Goal: Communication & Community: Ask a question

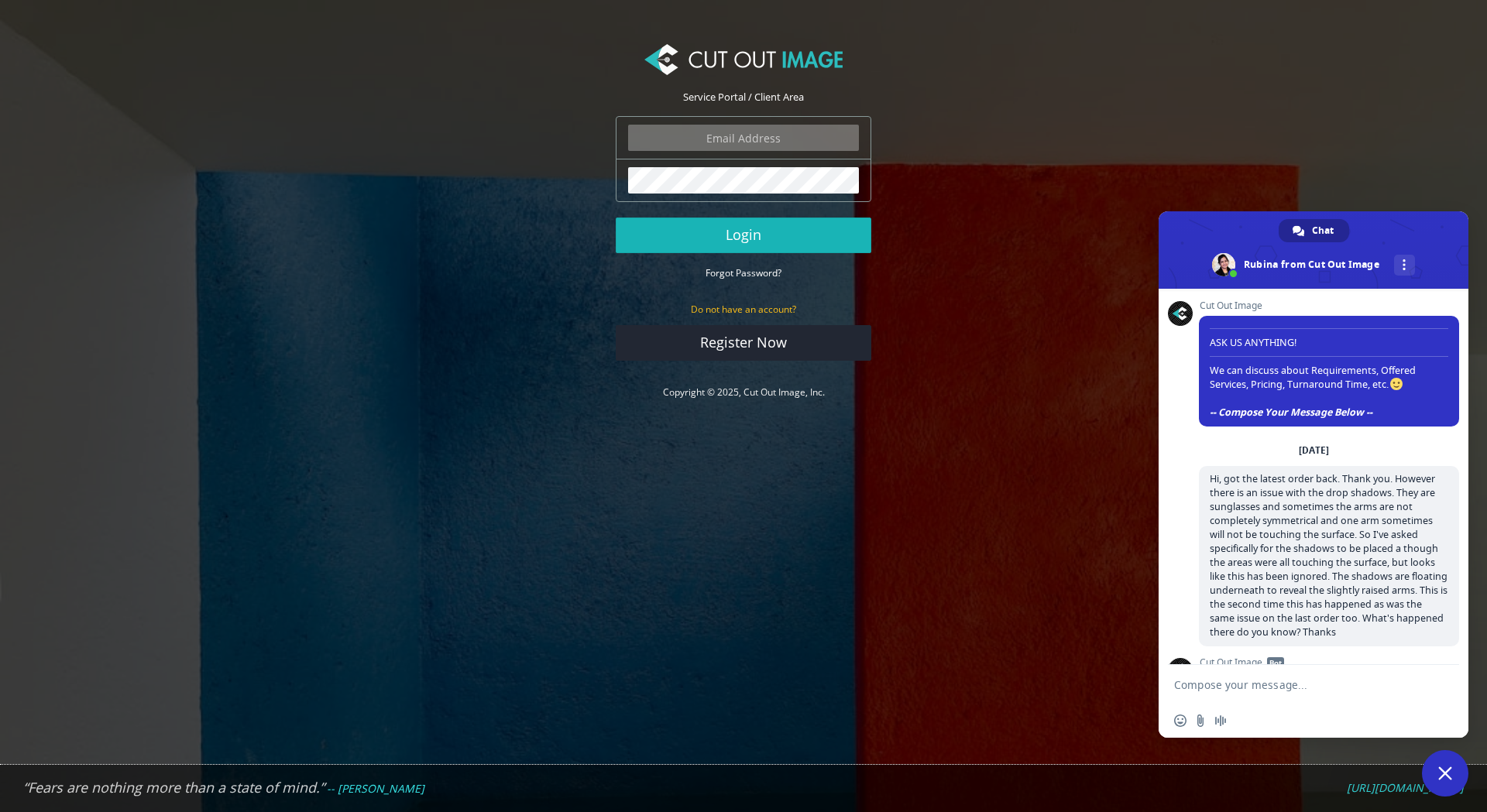
scroll to position [379, 0]
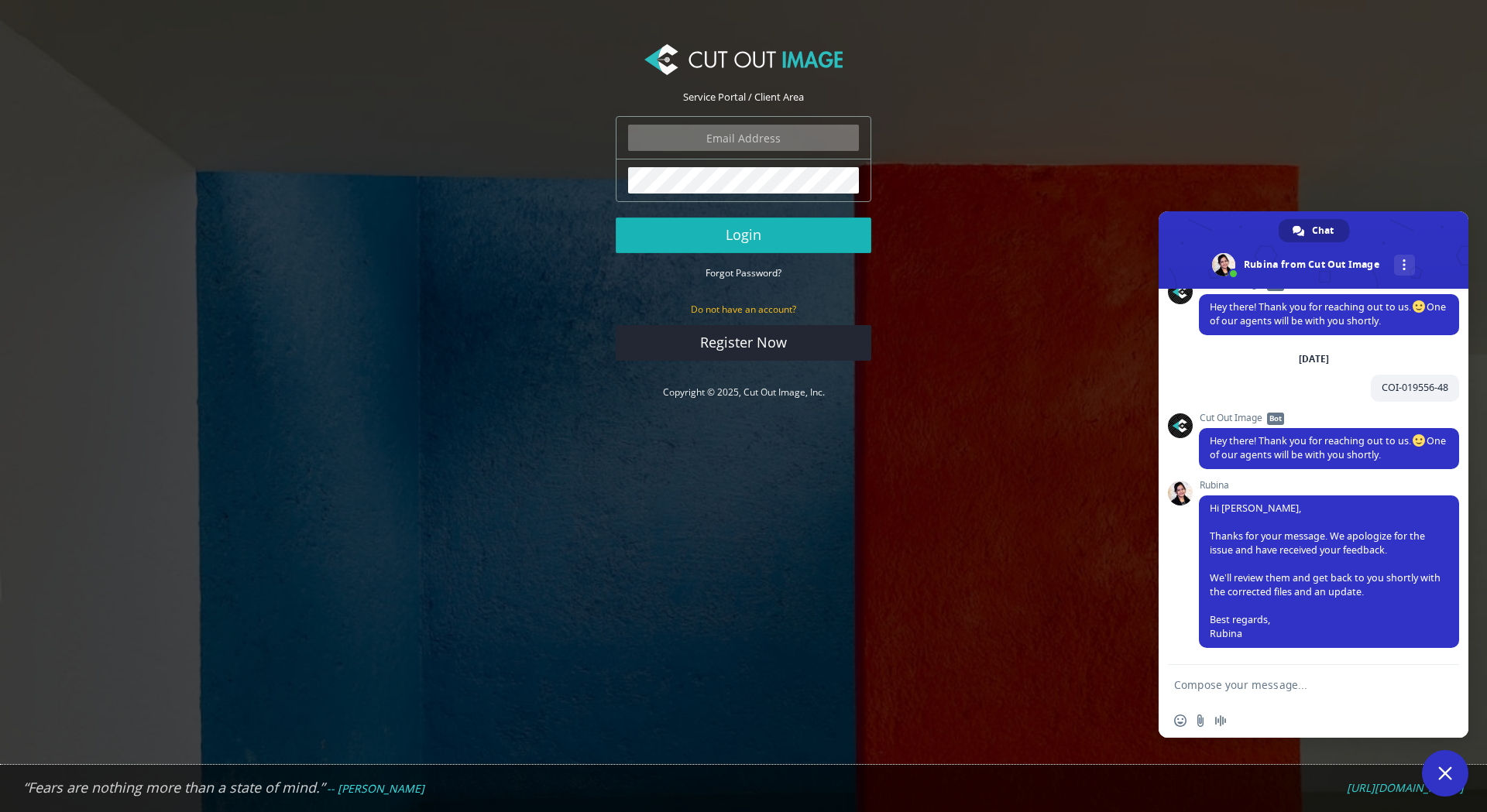
type input "expstudios@gmail.com"
click at [759, 242] on button "Login" at bounding box center [743, 235] width 256 height 36
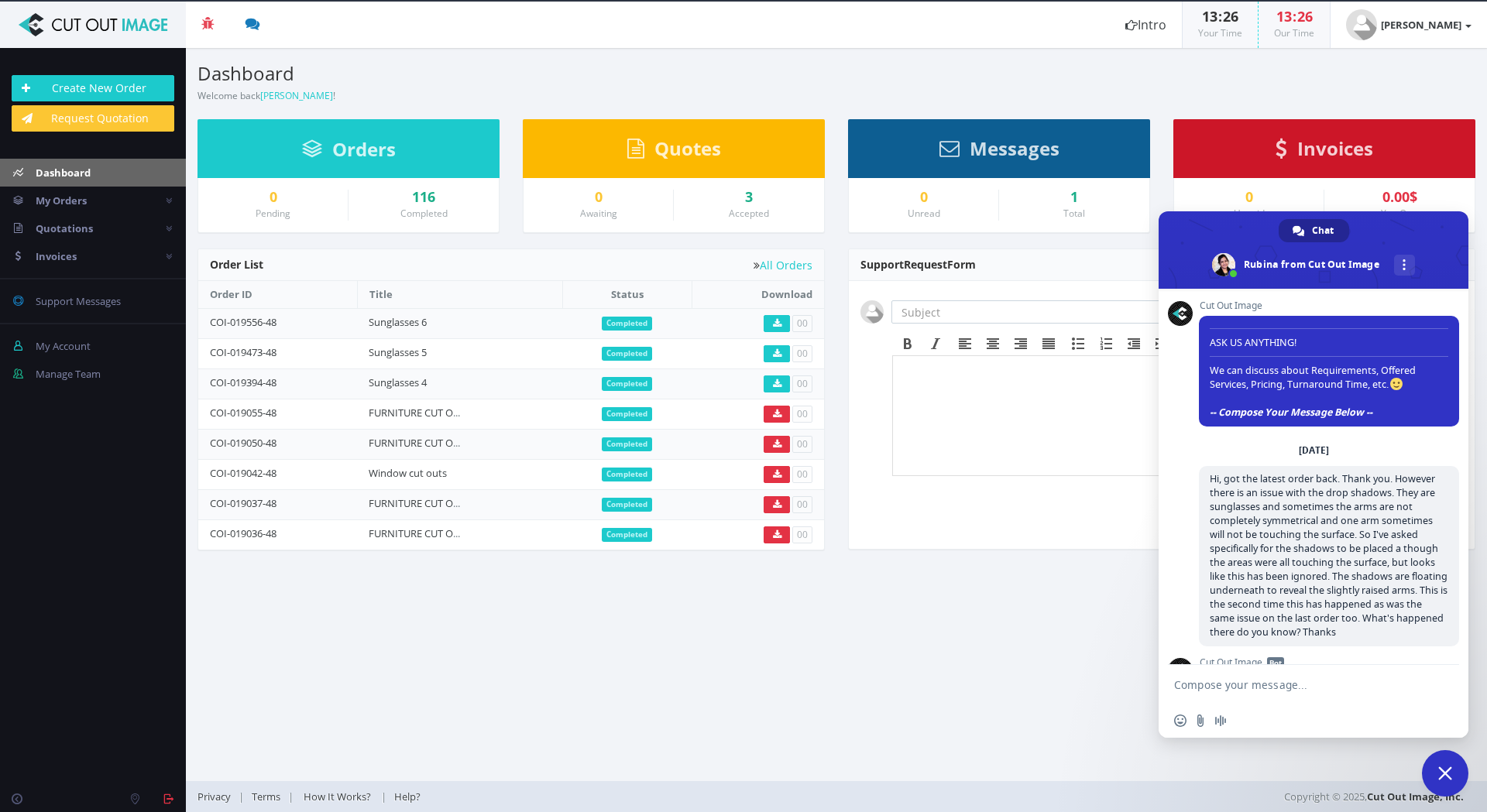
scroll to position [379, 0]
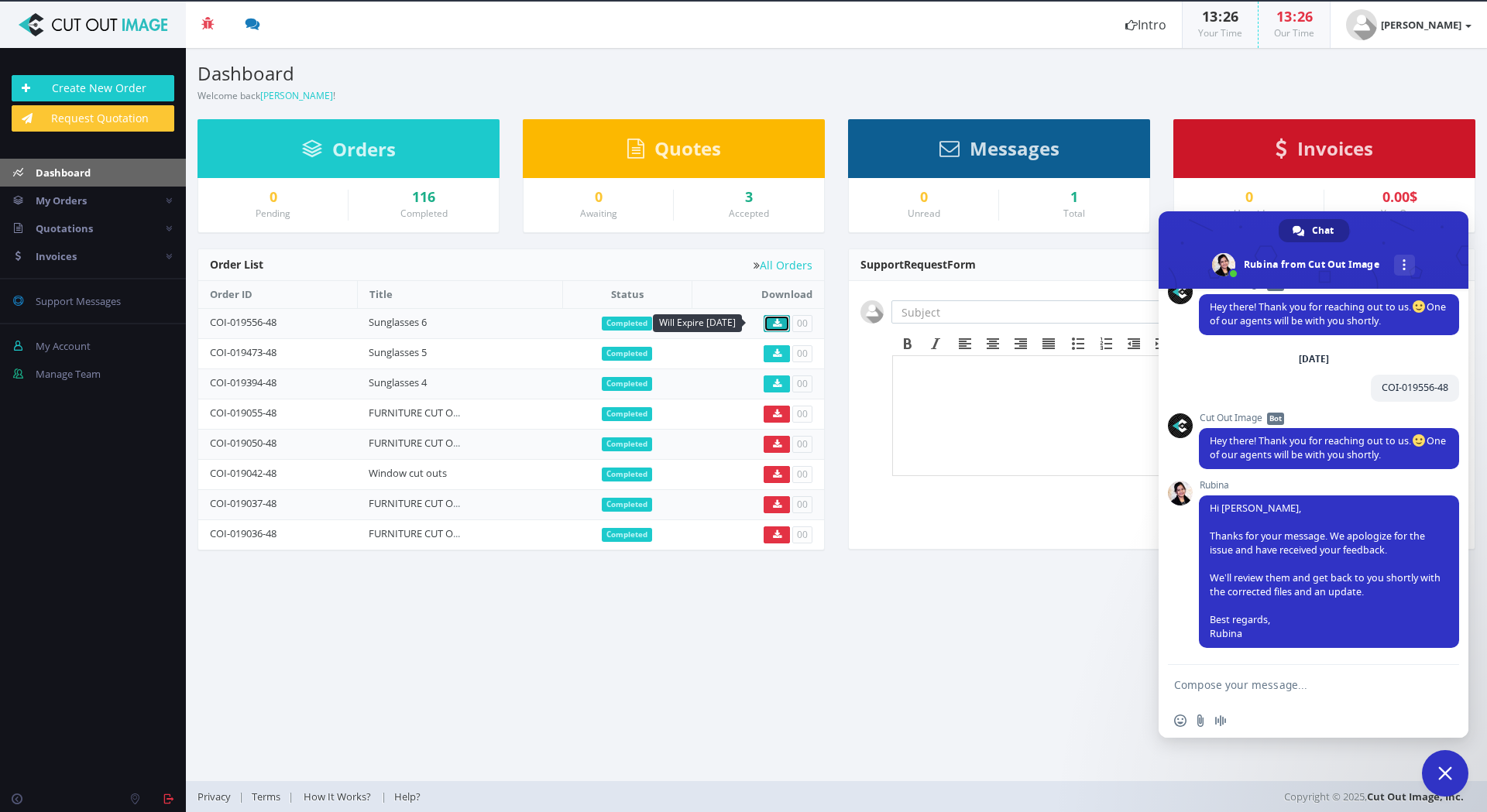
click at [779, 321] on icon at bounding box center [777, 324] width 9 height 10
click at [421, 348] on link "Sunglasses 5" at bounding box center [397, 352] width 58 height 14
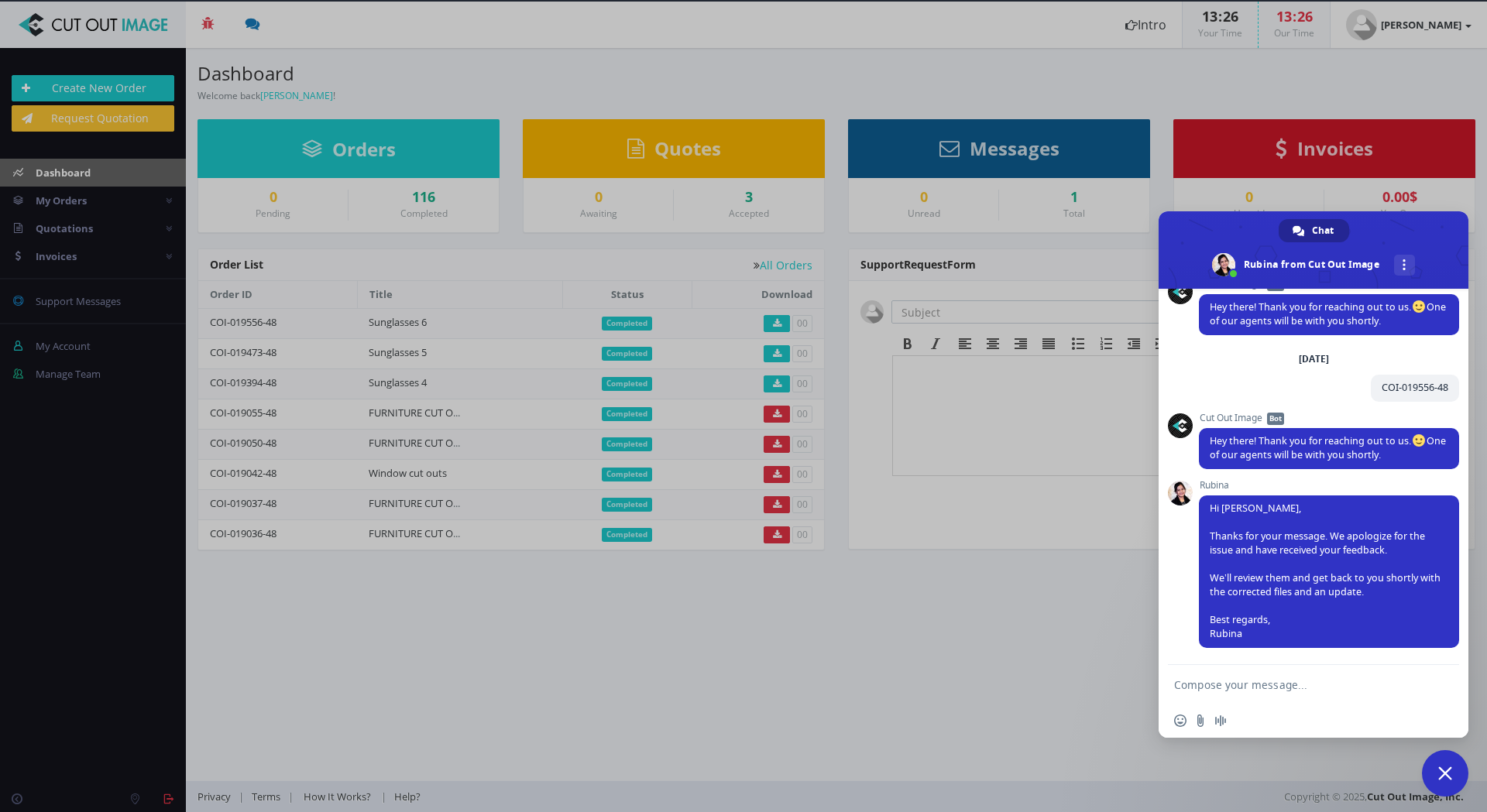
click at [428, 319] on div at bounding box center [744, 406] width 1487 height 812
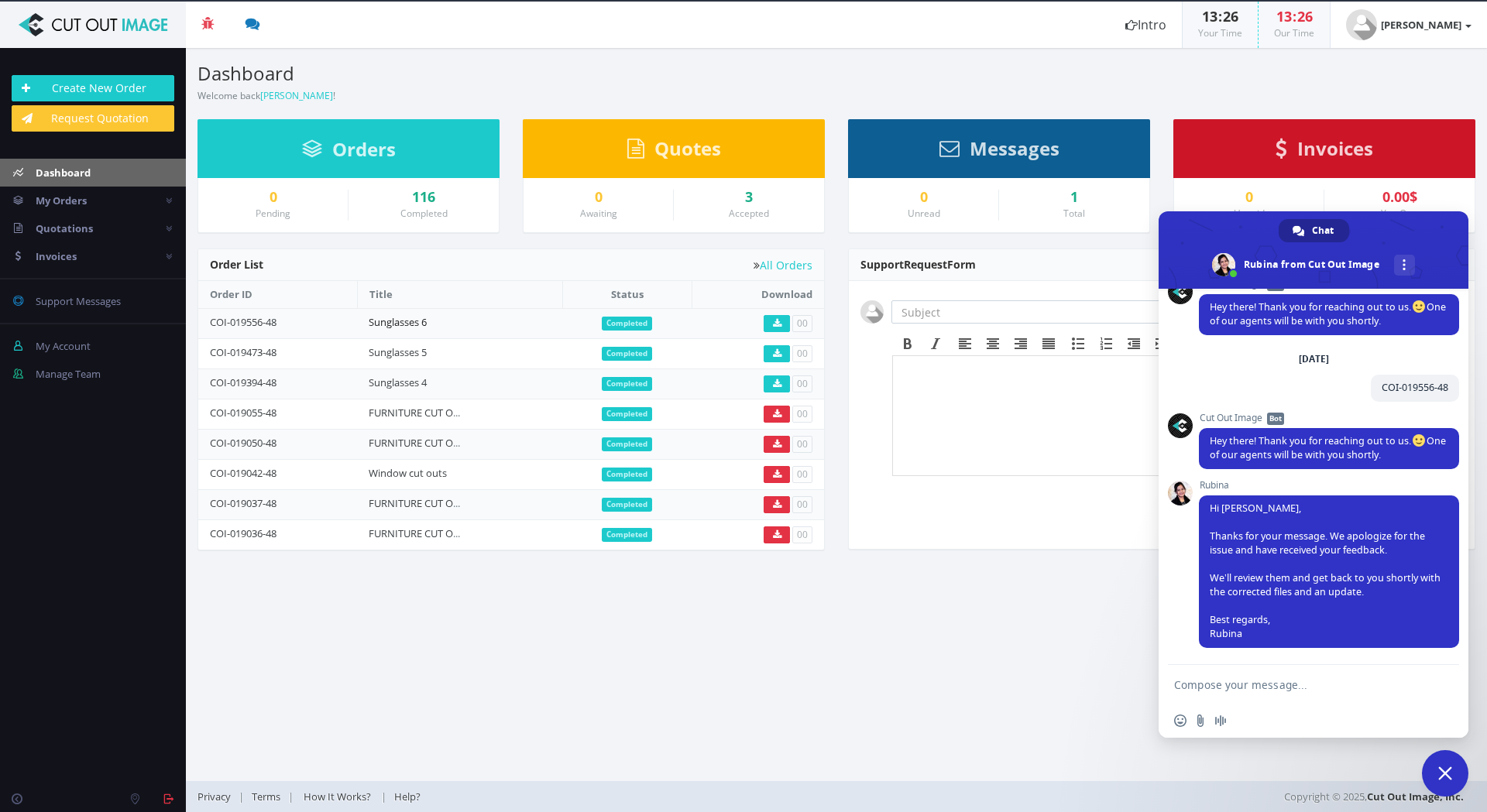
click at [427, 322] on link "Sunglasses 6" at bounding box center [397, 322] width 58 height 14
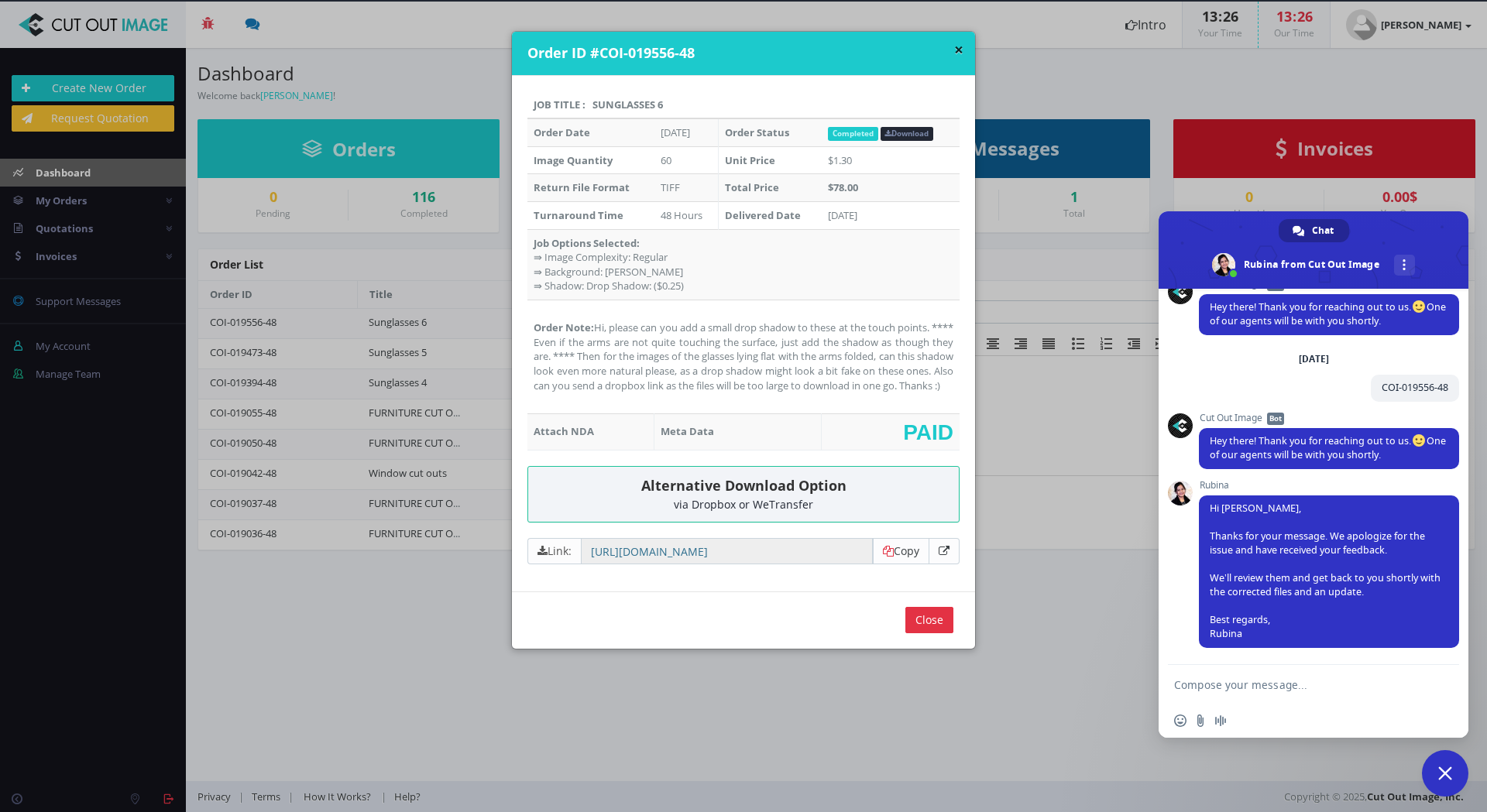
drag, startPoint x: 600, startPoint y: 402, endPoint x: 596, endPoint y: 326, distance: 76.1
click at [594, 327] on td "Order Note: Hi, please can you add a small drop shadow to these at the touch po…" at bounding box center [743, 356] width 432 height 113
copy td "Hi, please can you add a small drop shadow to these at the touch points. **** E…"
click at [1251, 686] on textarea "Compose your message..." at bounding box center [1298, 684] width 248 height 38
type textarea "H"
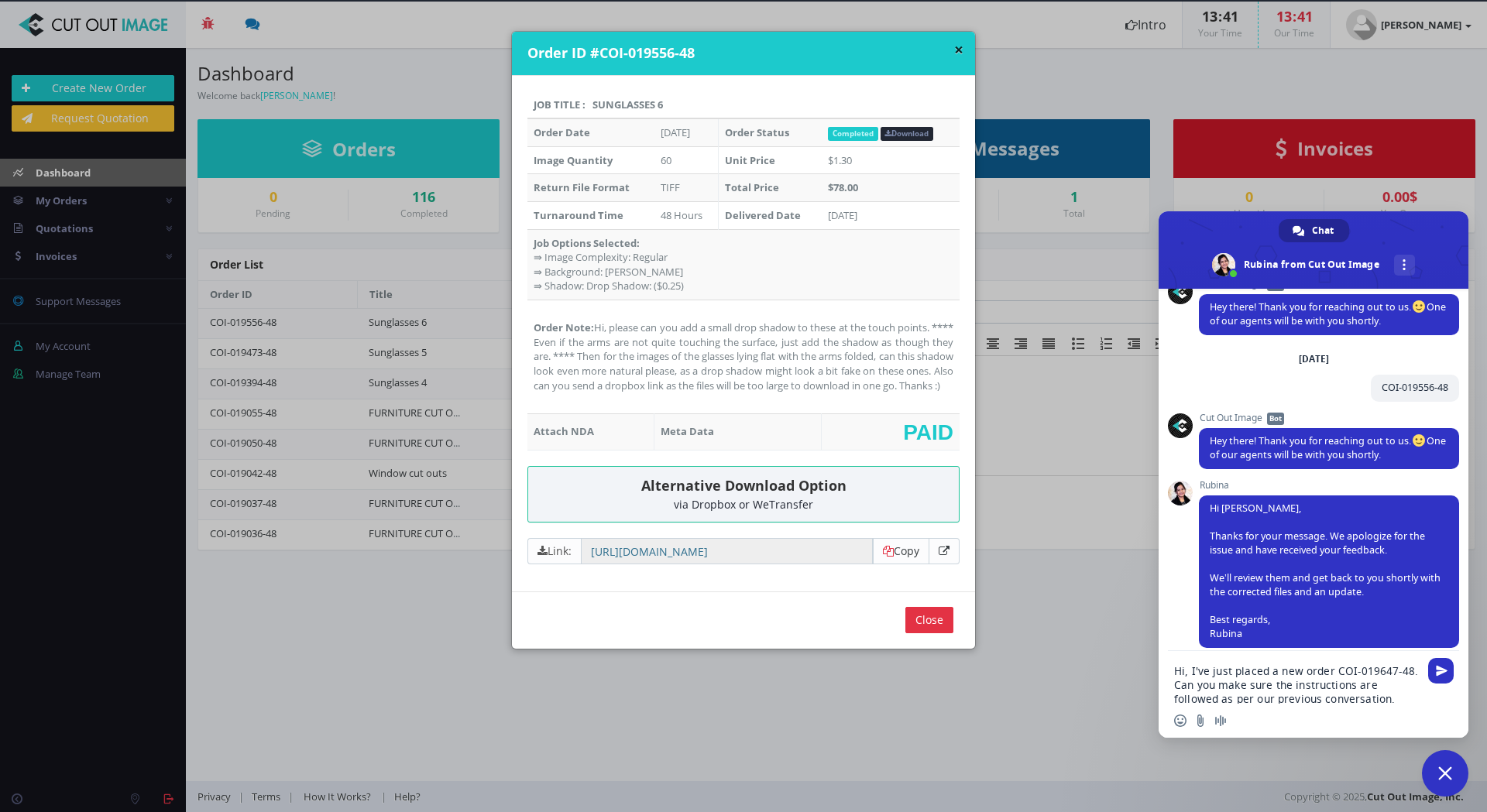
type textarea "[PERSON_NAME]"
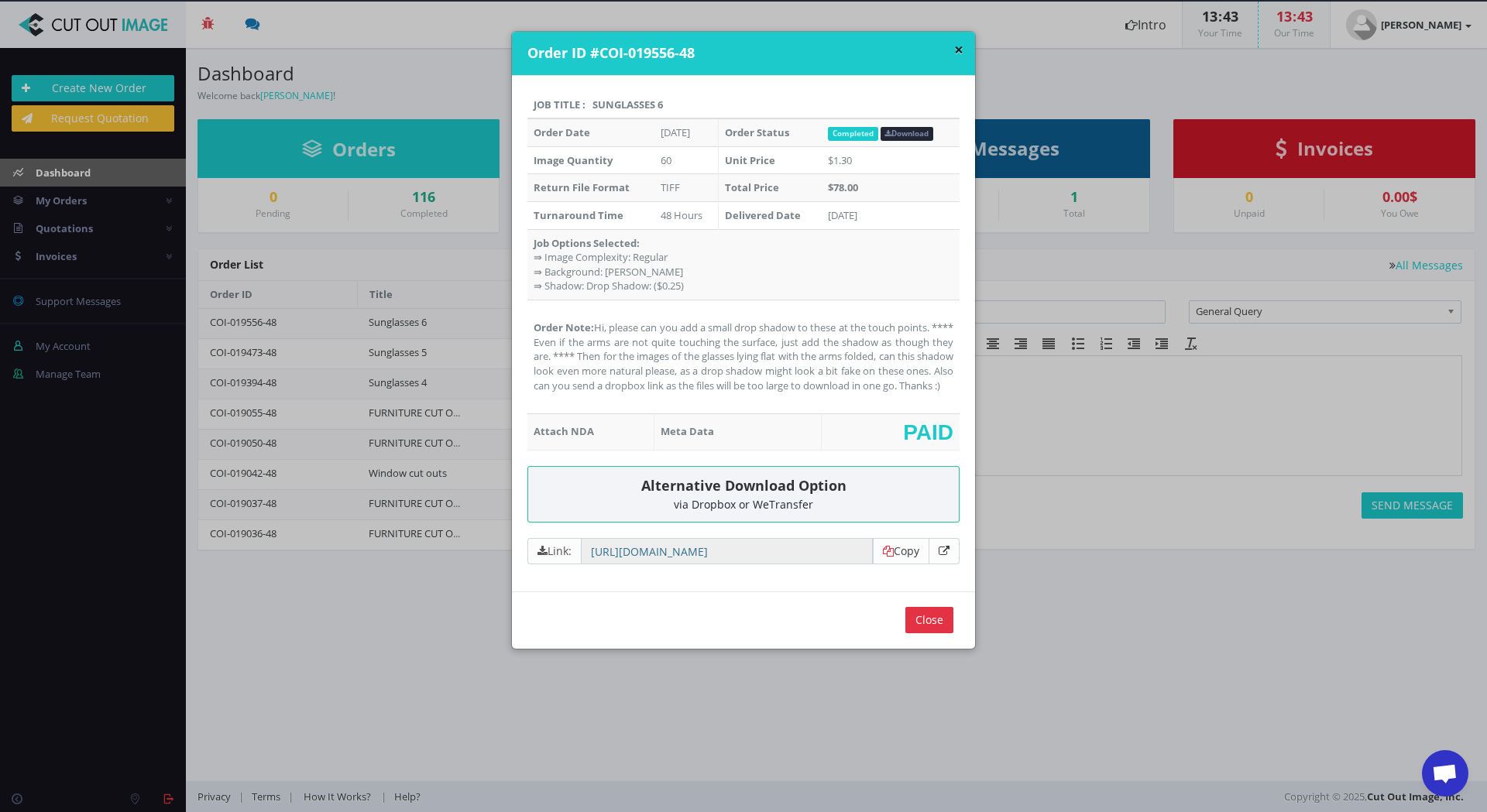
scroll to position [553, 0]
click at [927, 624] on input "Close" at bounding box center [929, 620] width 48 height 26
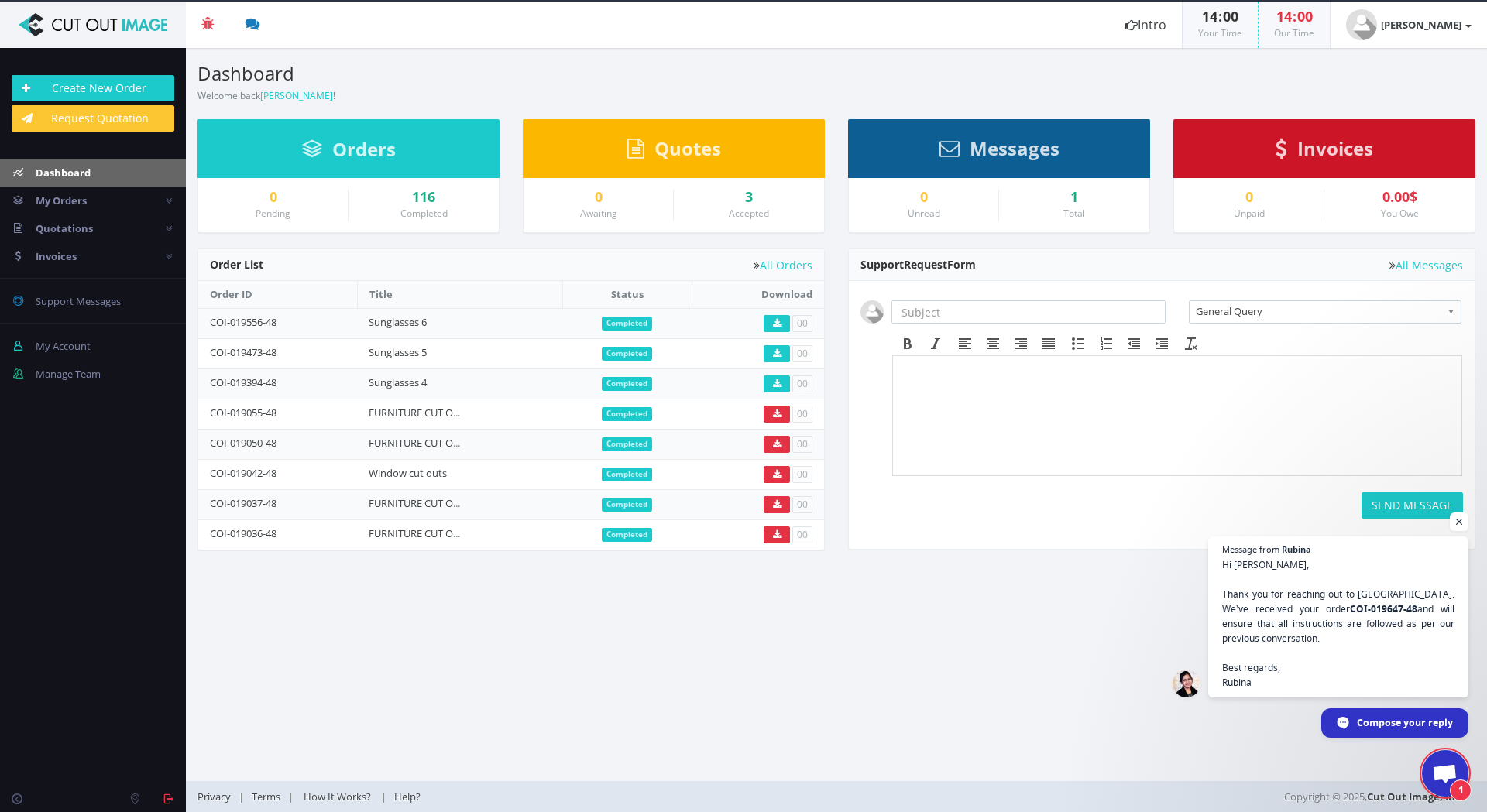
click at [1433, 773] on span "Open chat" at bounding box center [1444, 774] width 25 height 22
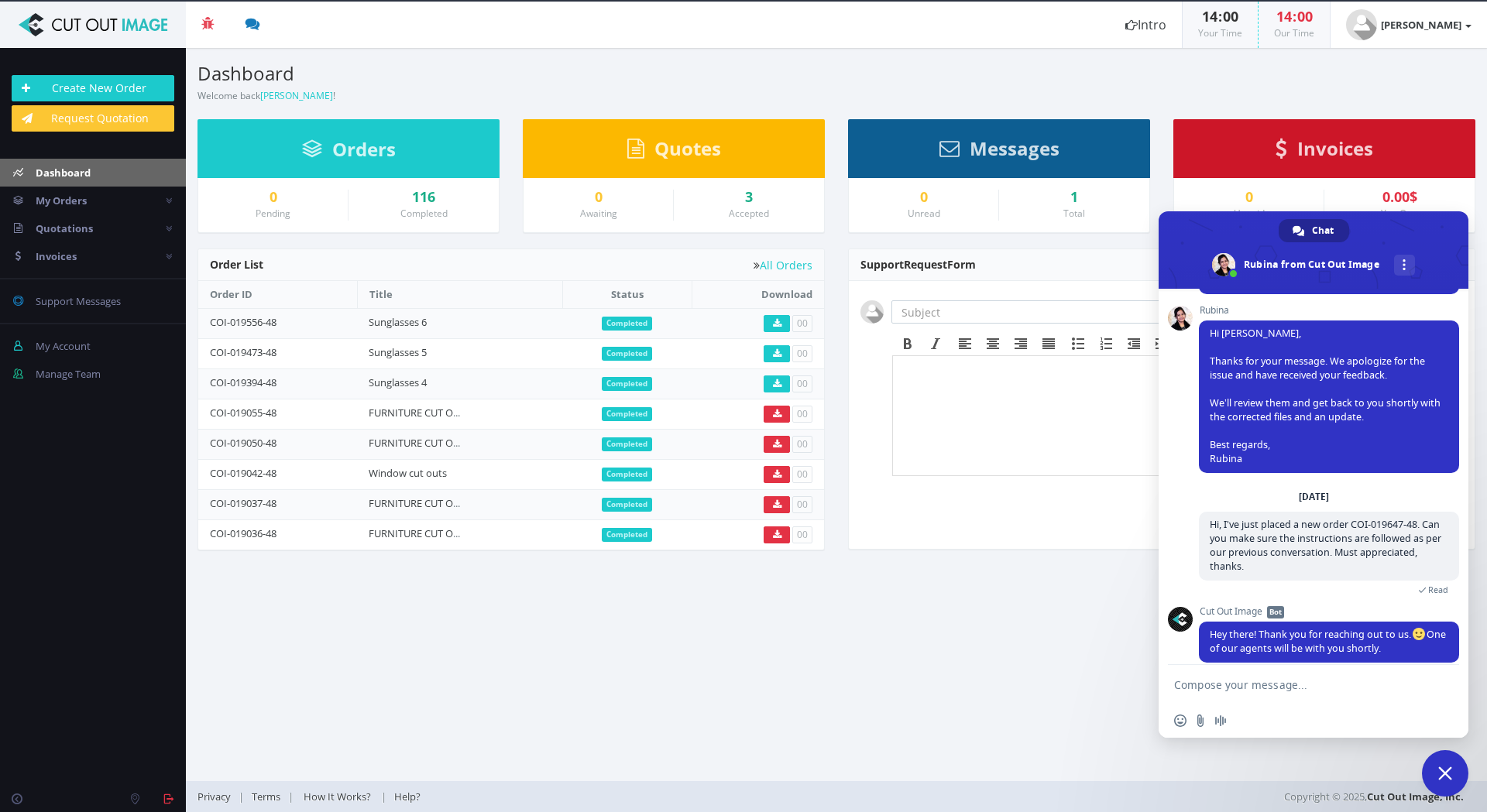
scroll to position [733, 0]
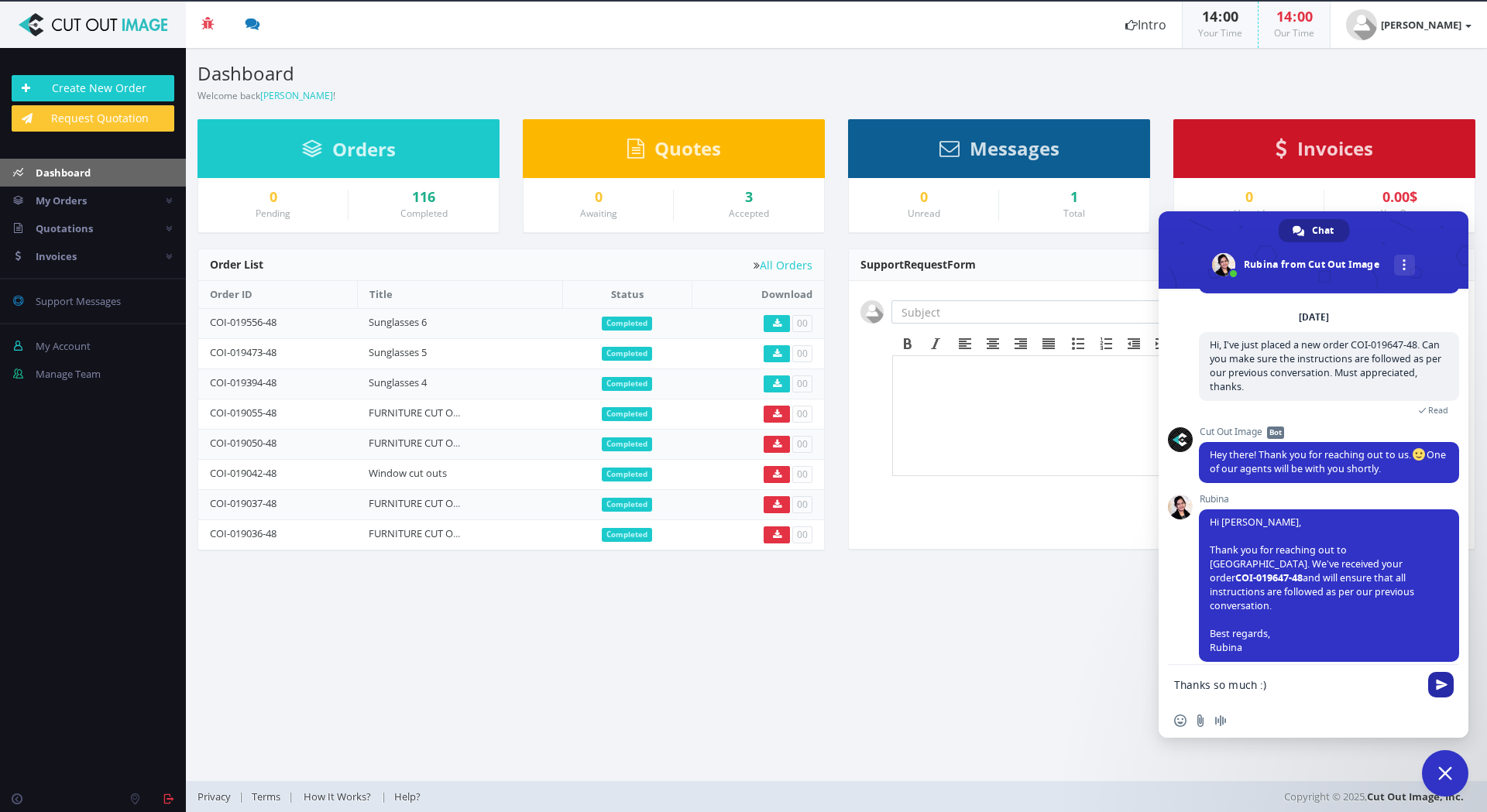
type textarea "Thanks so much :)"
click at [1446, 685] on span "Send" at bounding box center [1441, 684] width 11 height 11
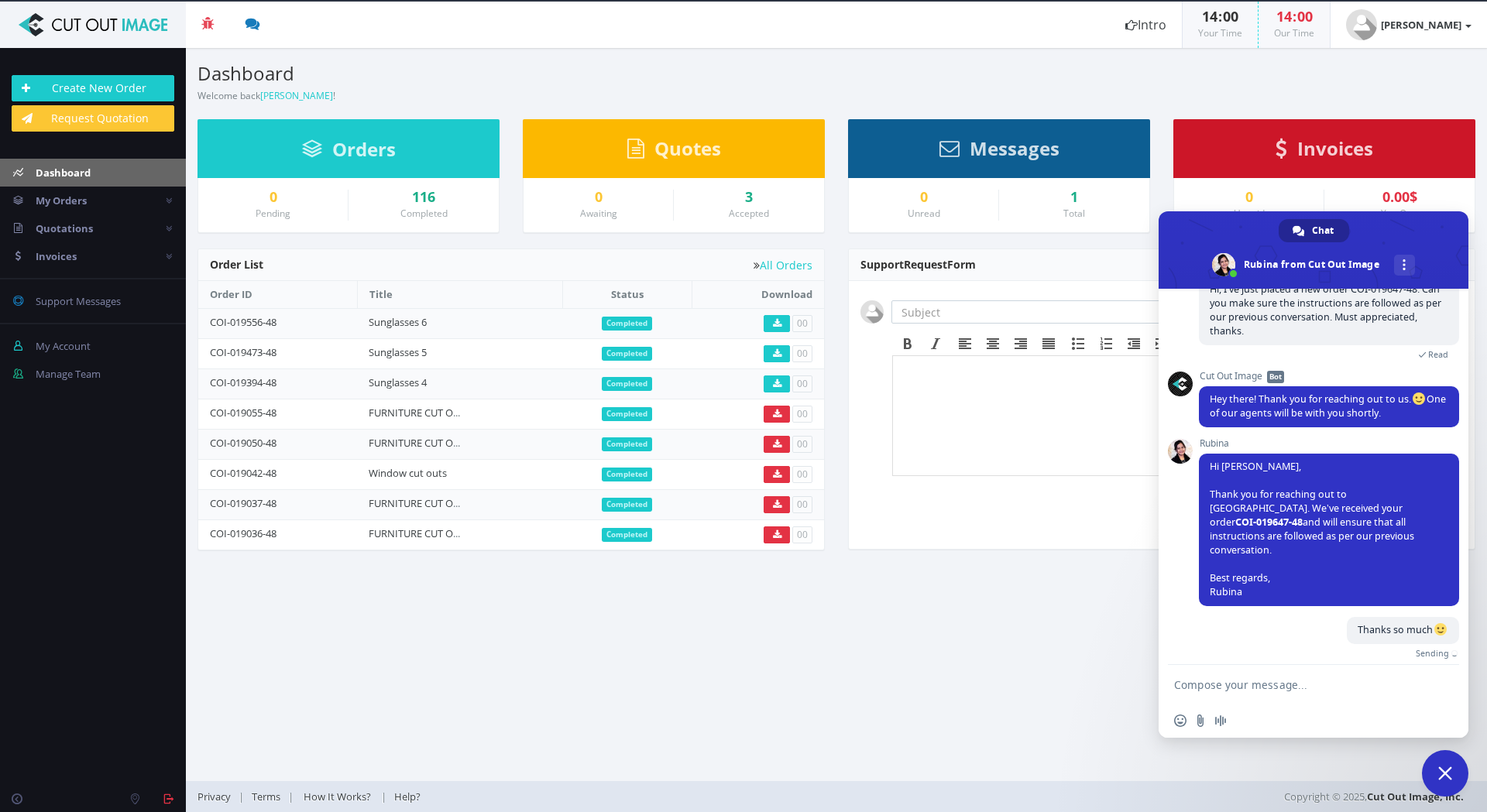
scroll to position [771, 0]
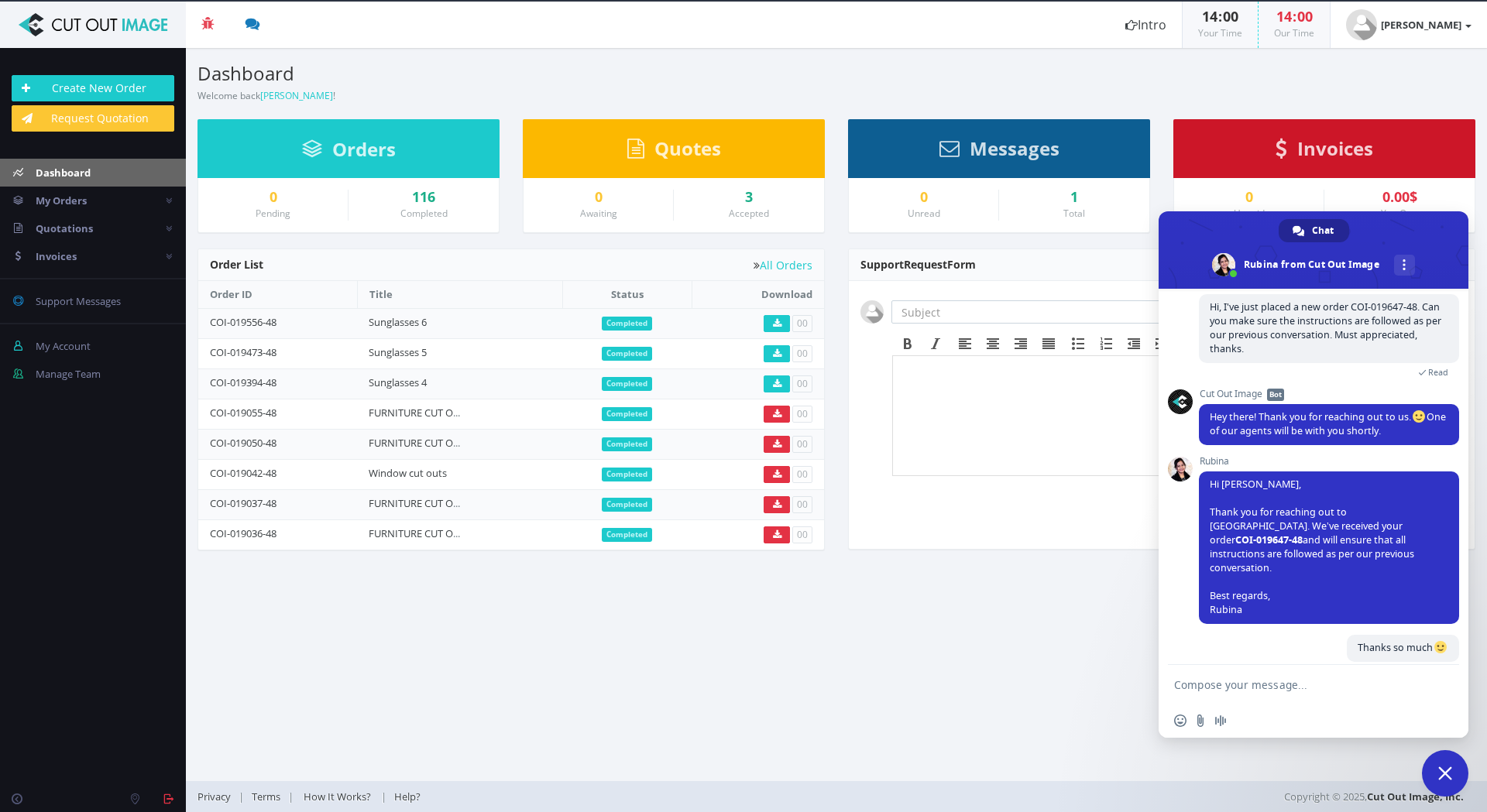
click at [1451, 775] on span "Close chat" at bounding box center [1445, 773] width 14 height 14
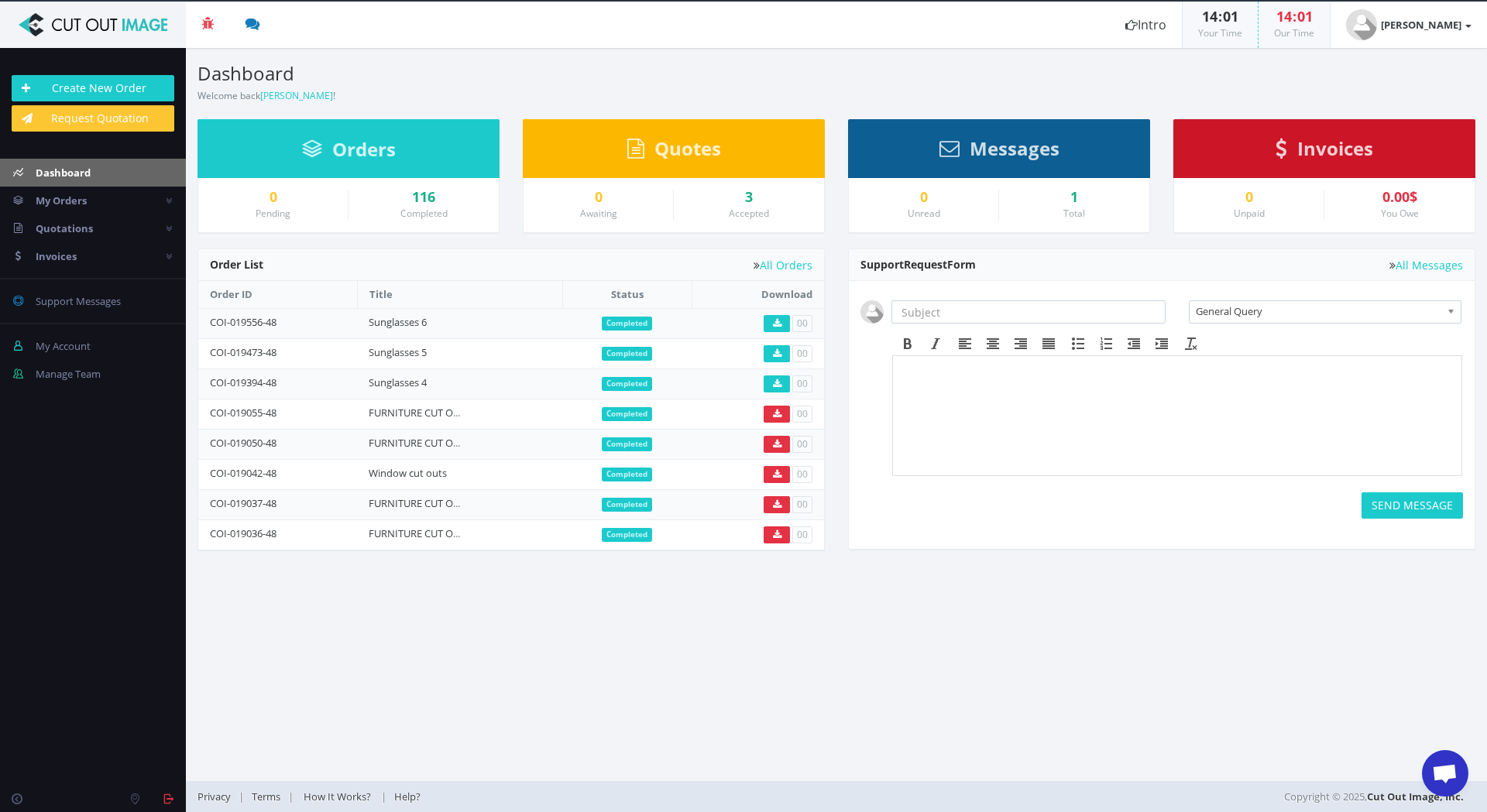
scroll to position [788, 0]
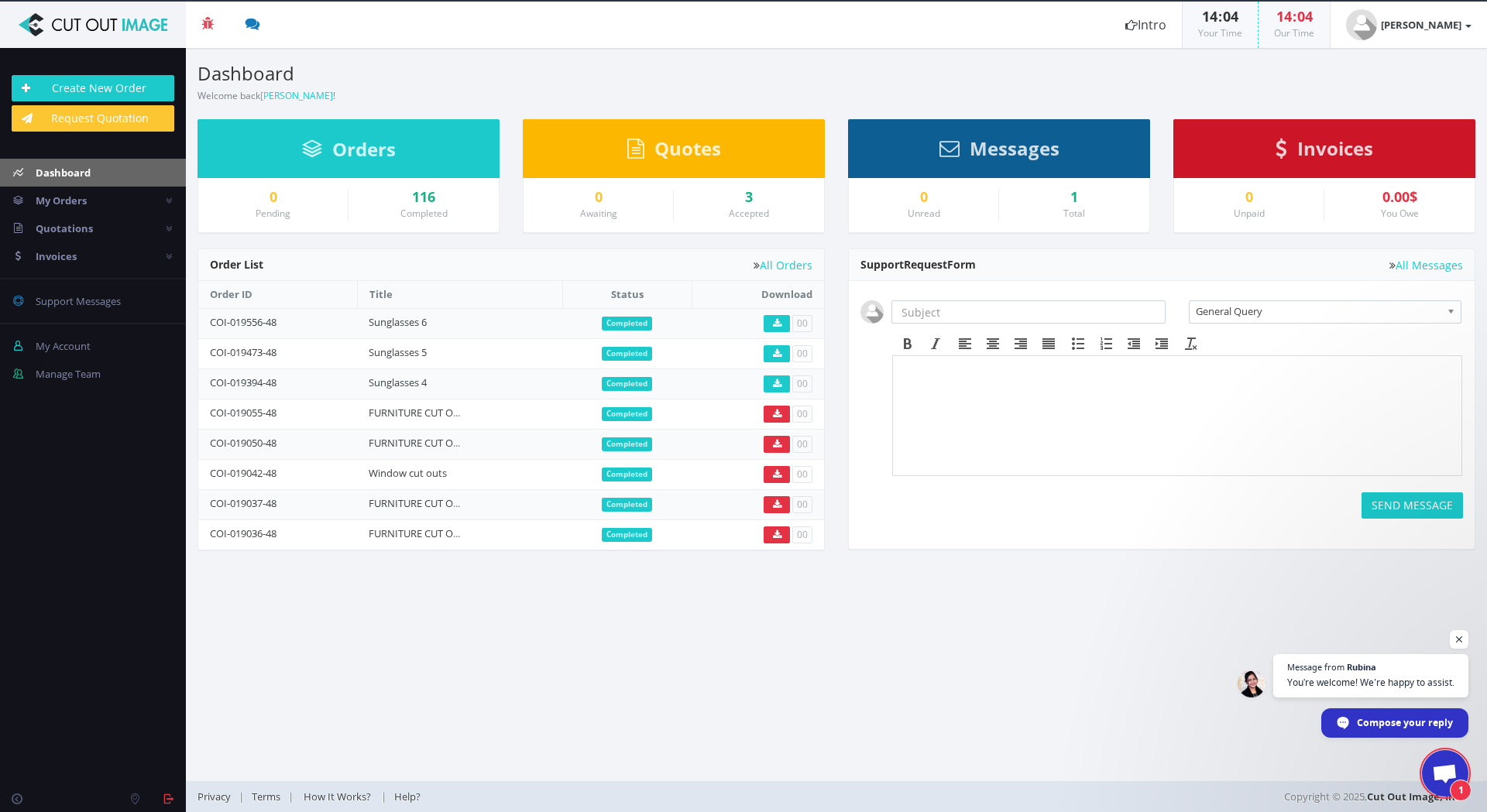
click at [1447, 762] on span "1" at bounding box center [1444, 773] width 46 height 46
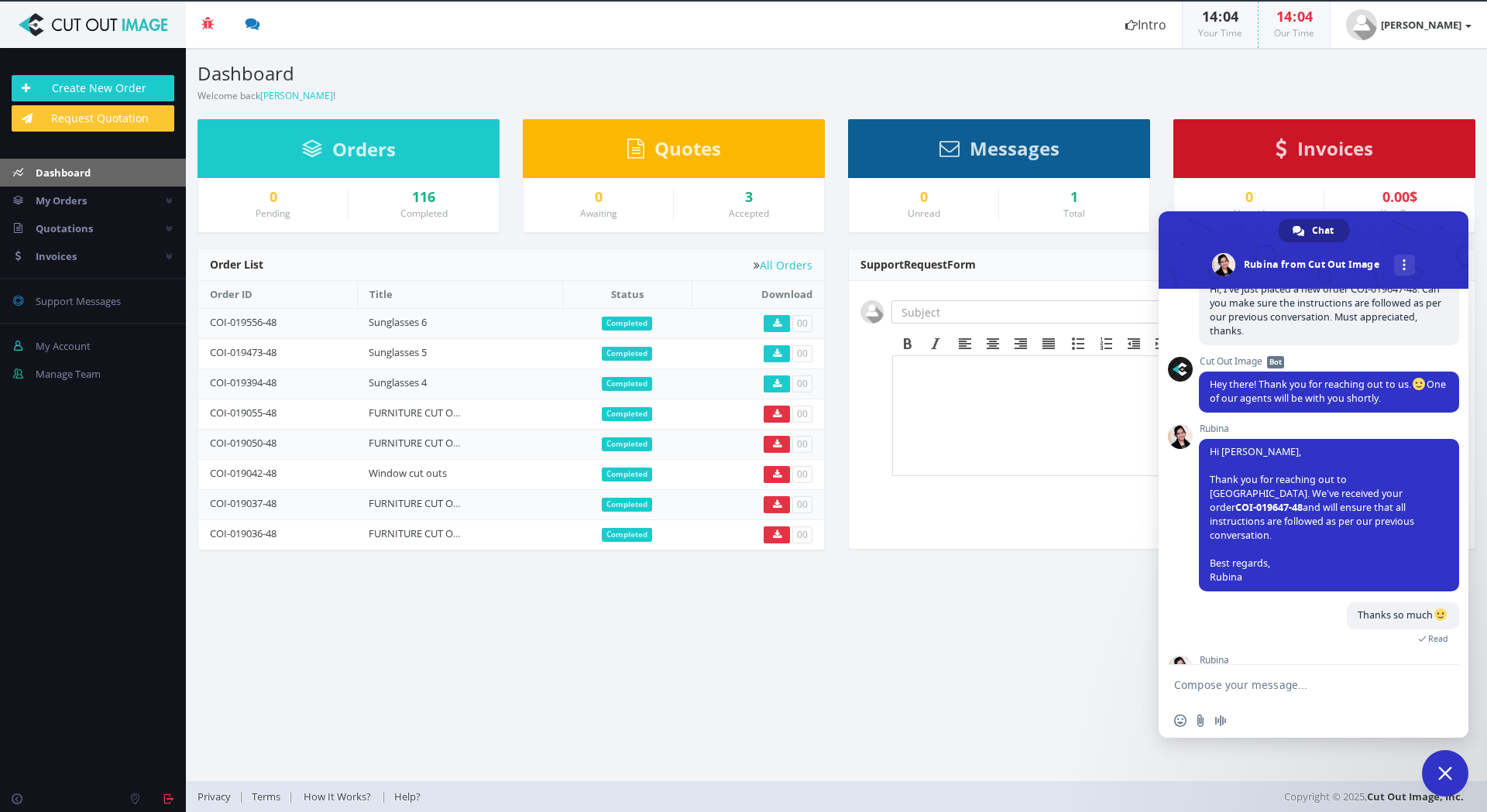
scroll to position [824, 0]
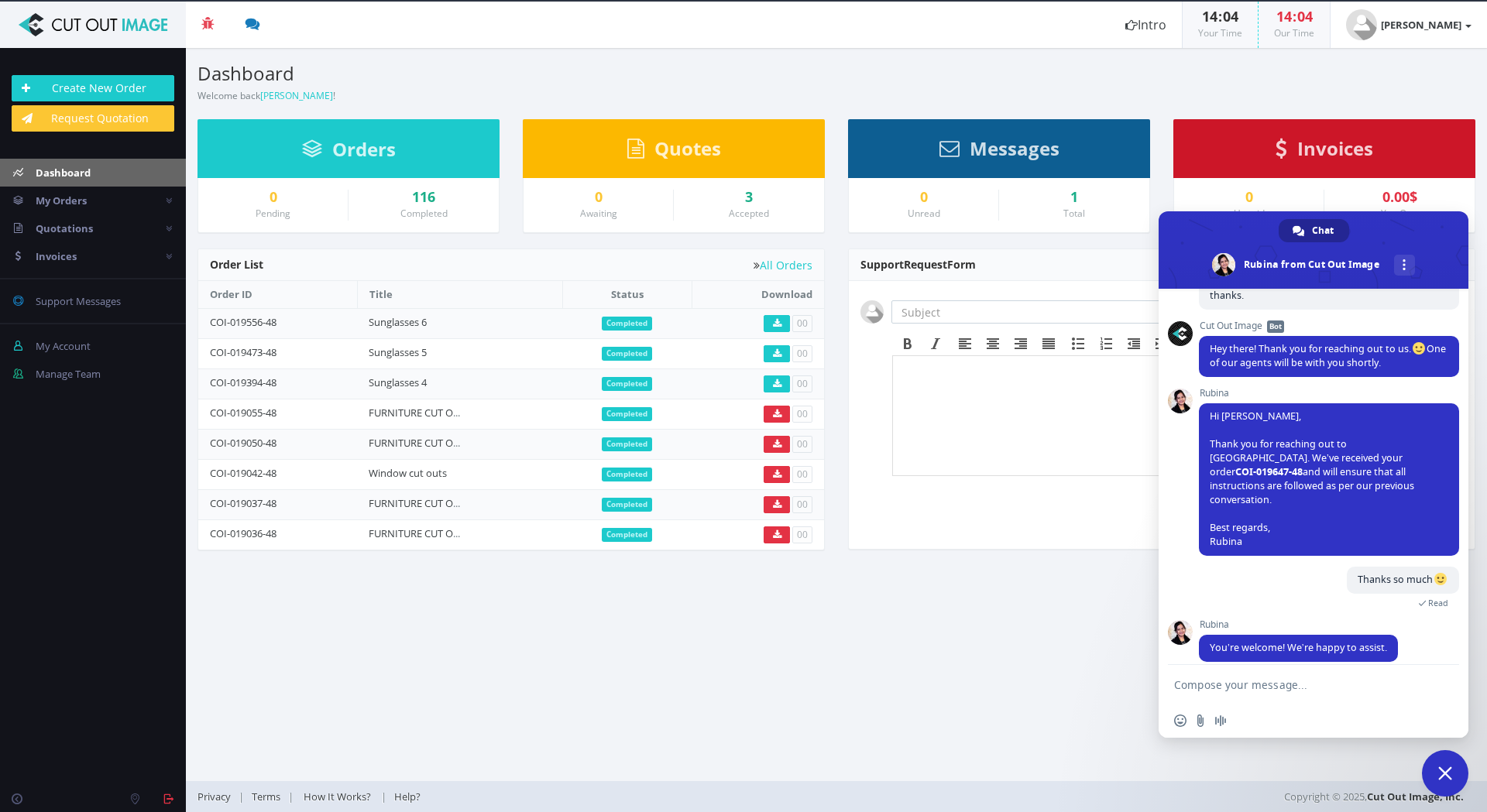
click at [1439, 766] on span "Close chat" at bounding box center [1445, 773] width 14 height 14
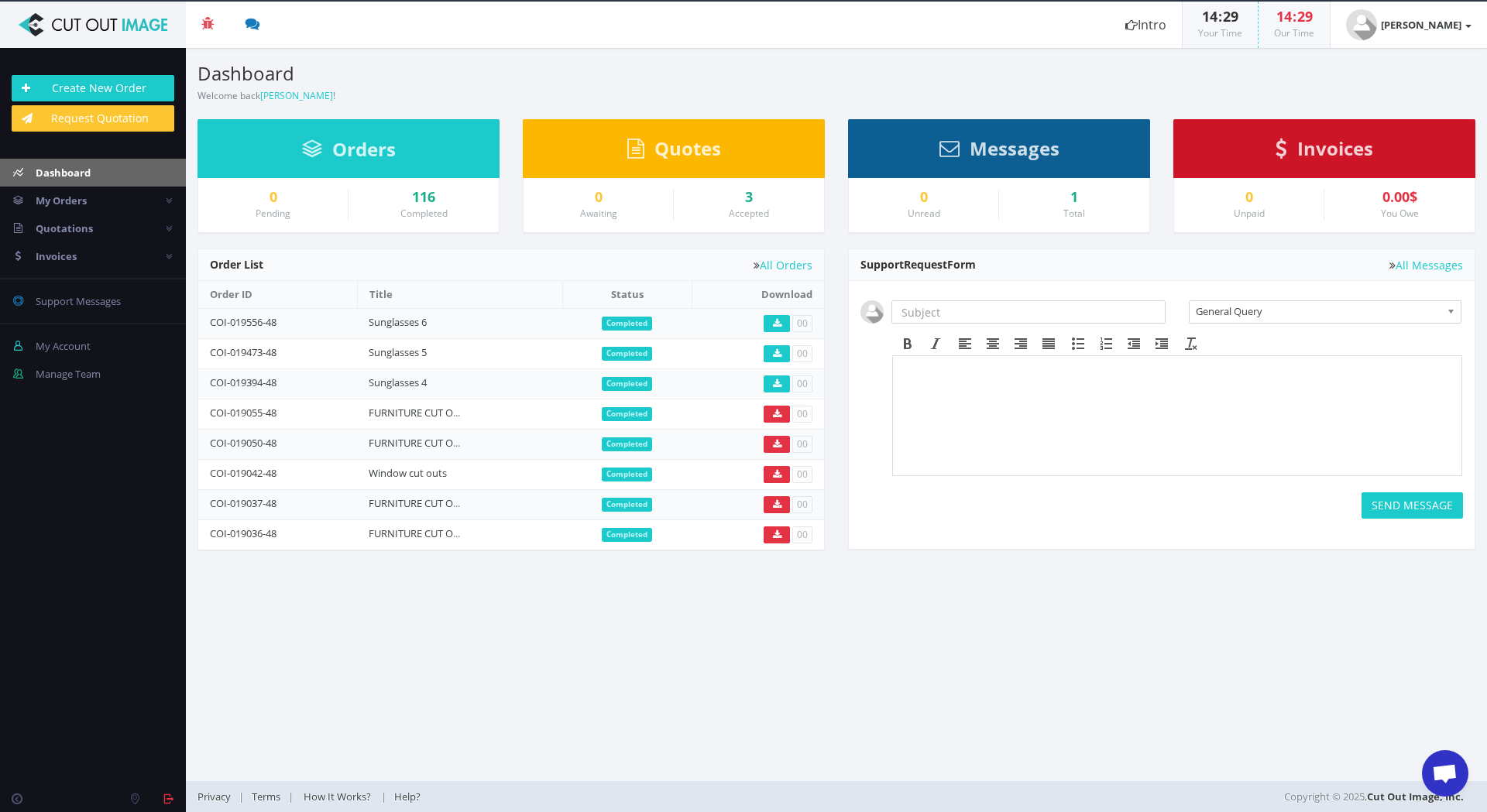
click at [1447, 773] on span "Open chat" at bounding box center [1444, 774] width 25 height 22
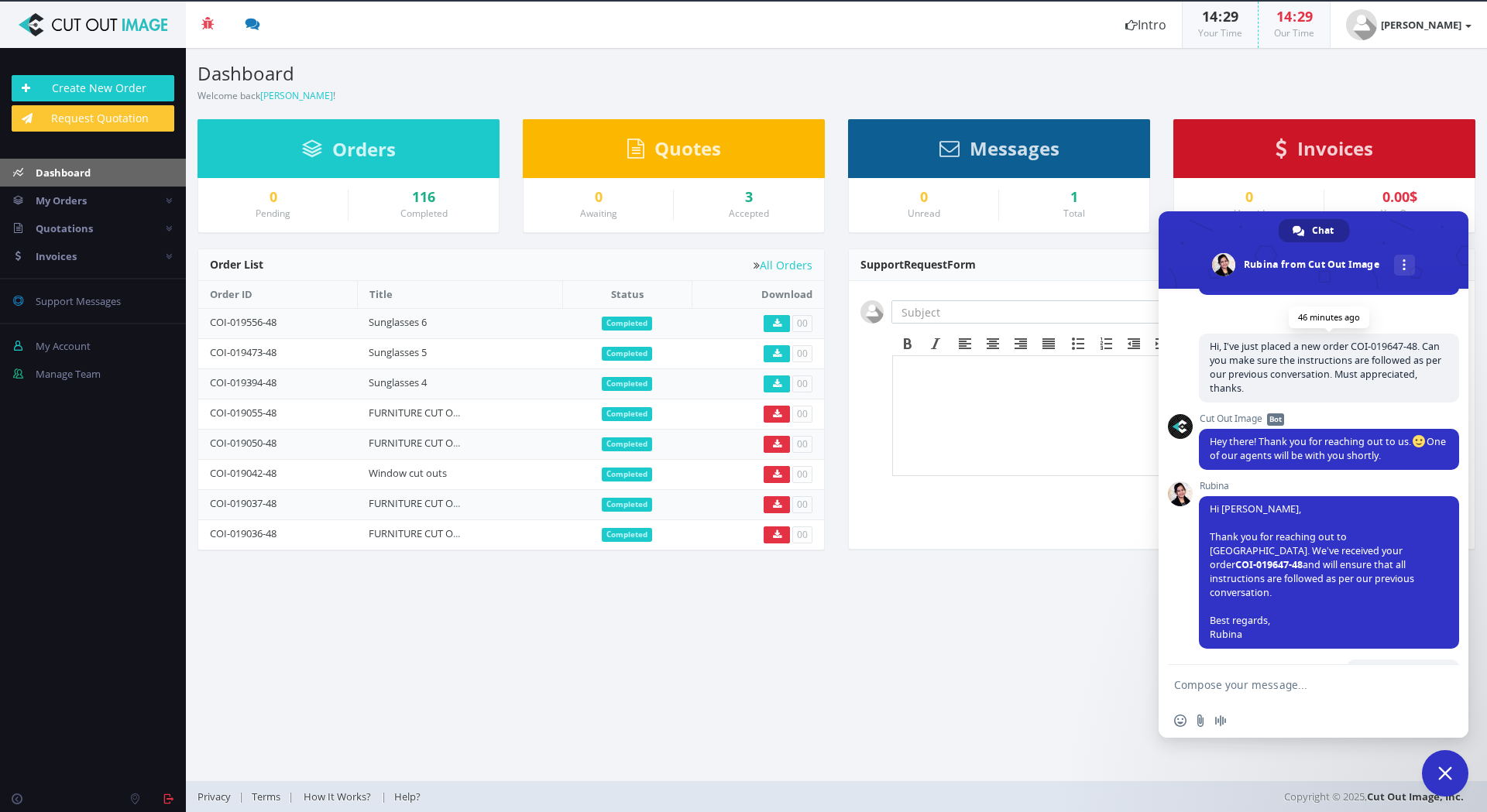
scroll to position [546, 0]
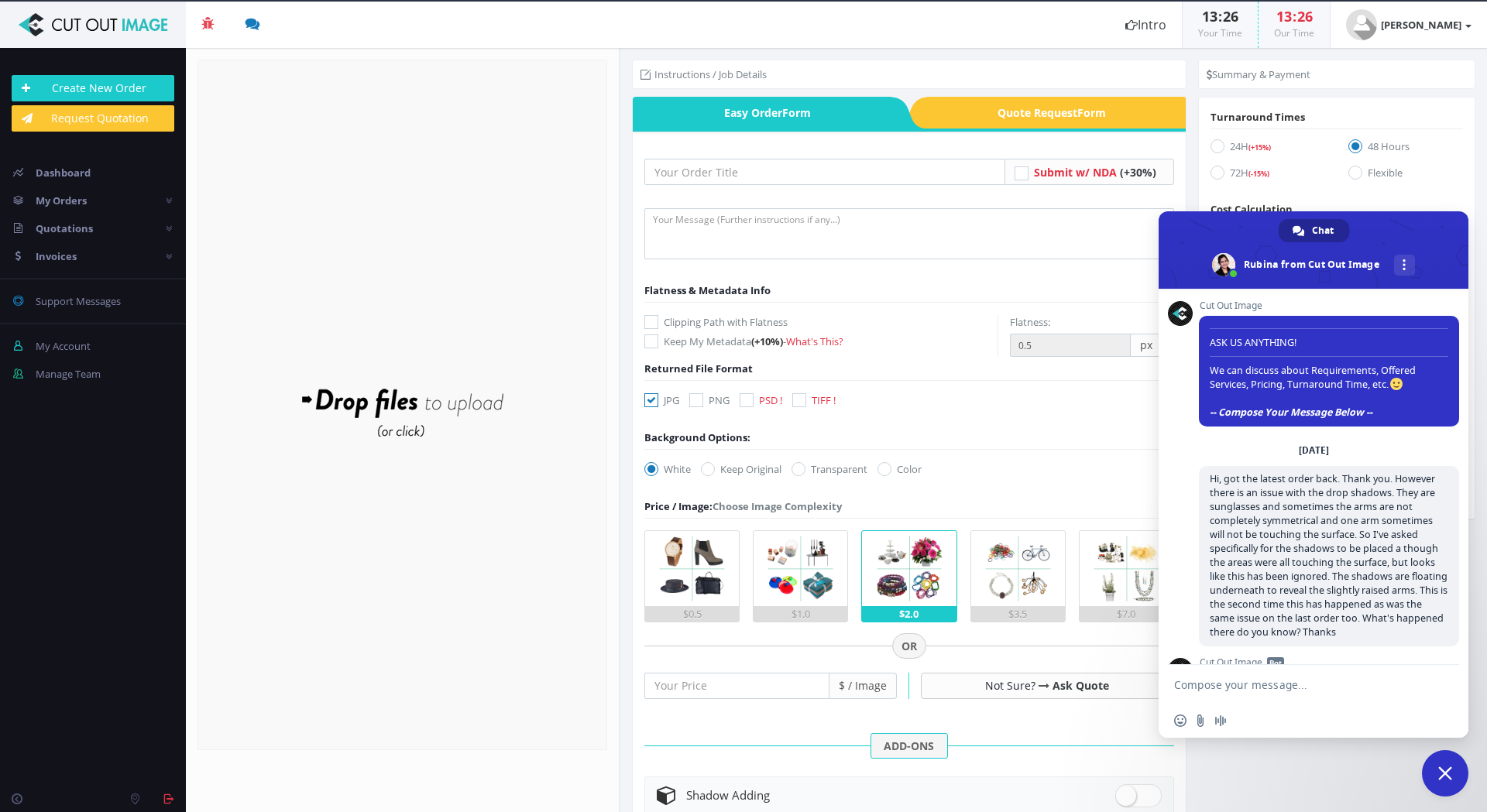
scroll to position [379, 0]
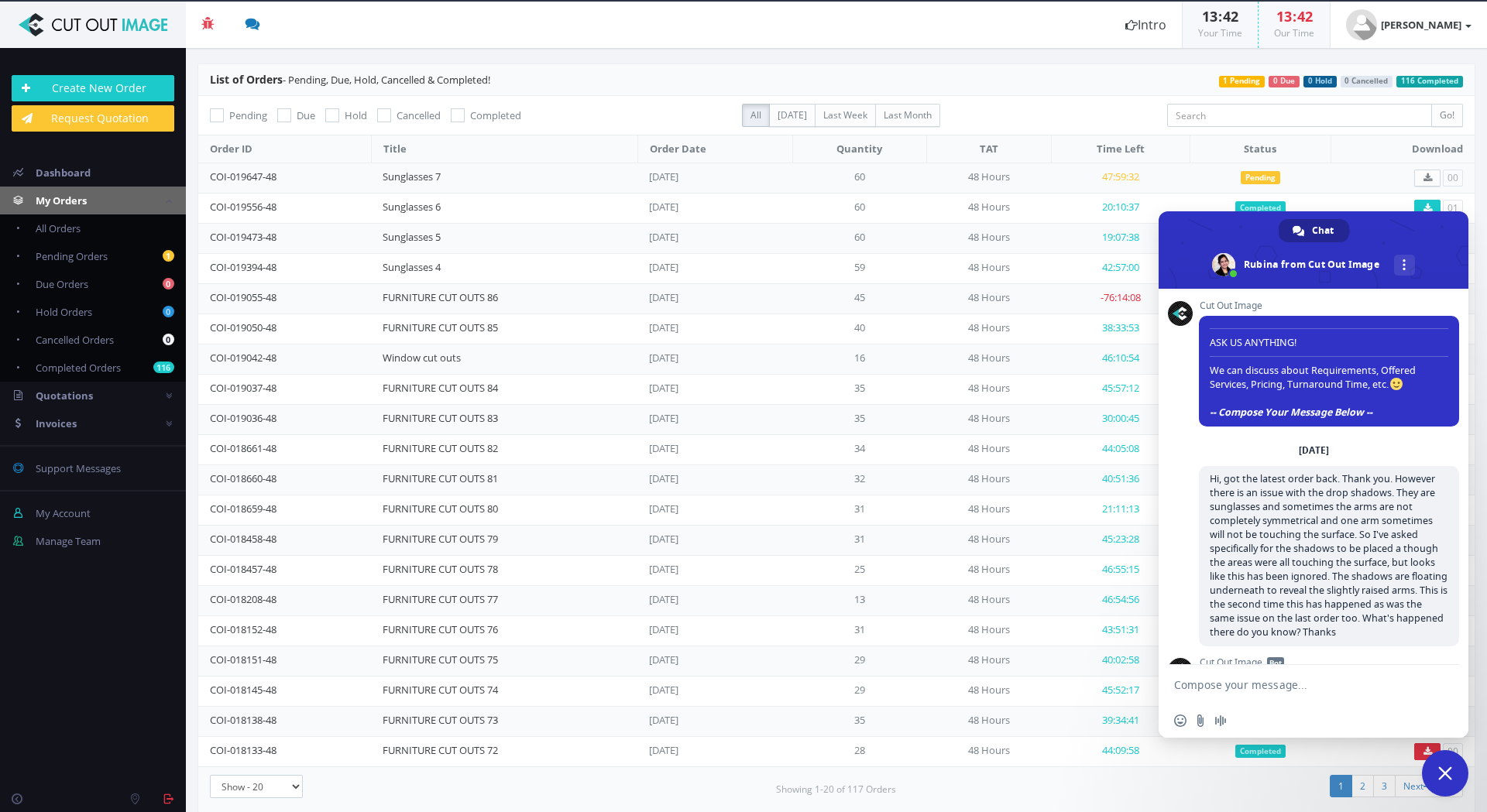
scroll to position [379, 0]
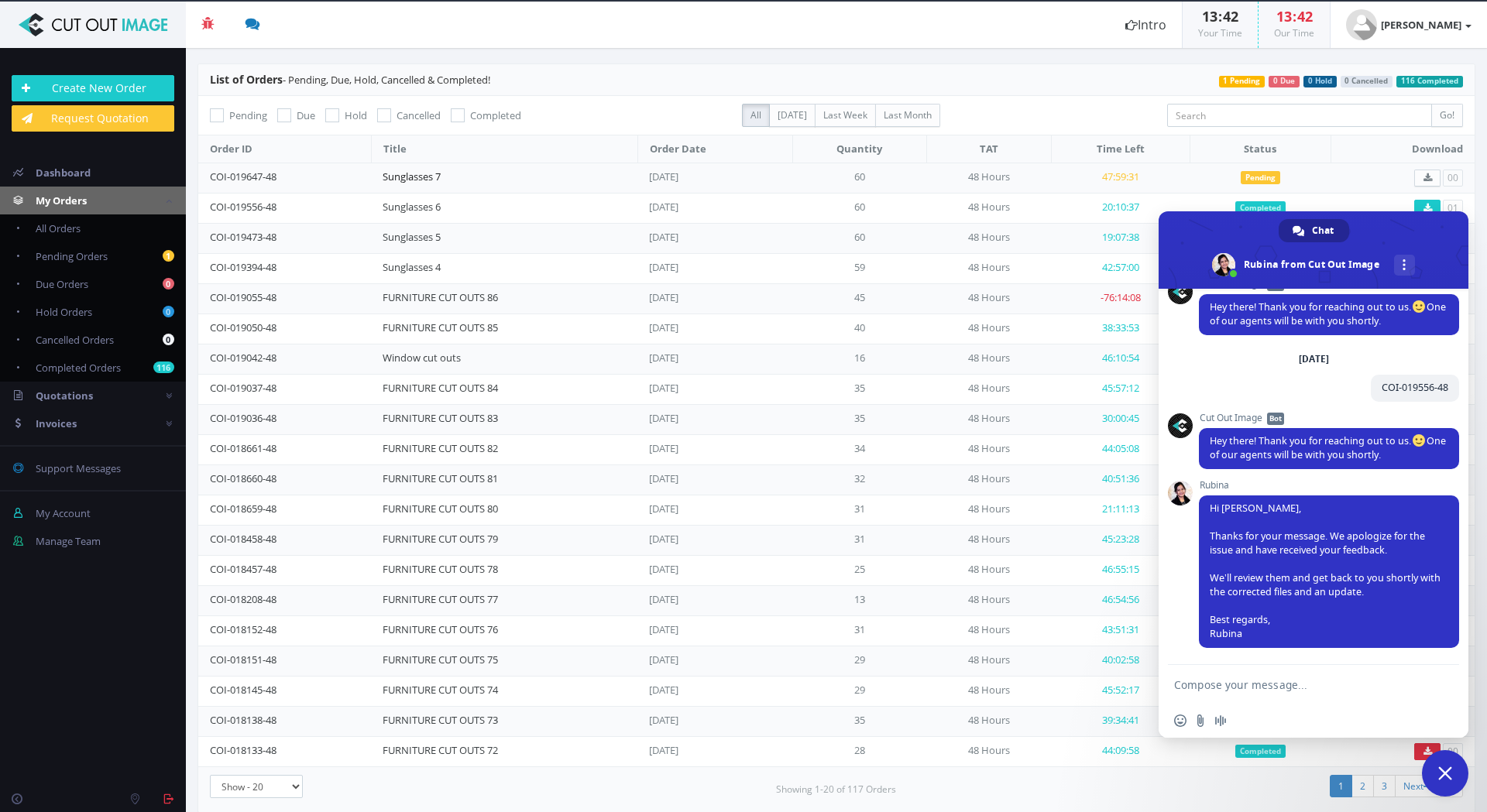
click at [405, 178] on link "Sunglasses 7" at bounding box center [411, 176] width 58 height 14
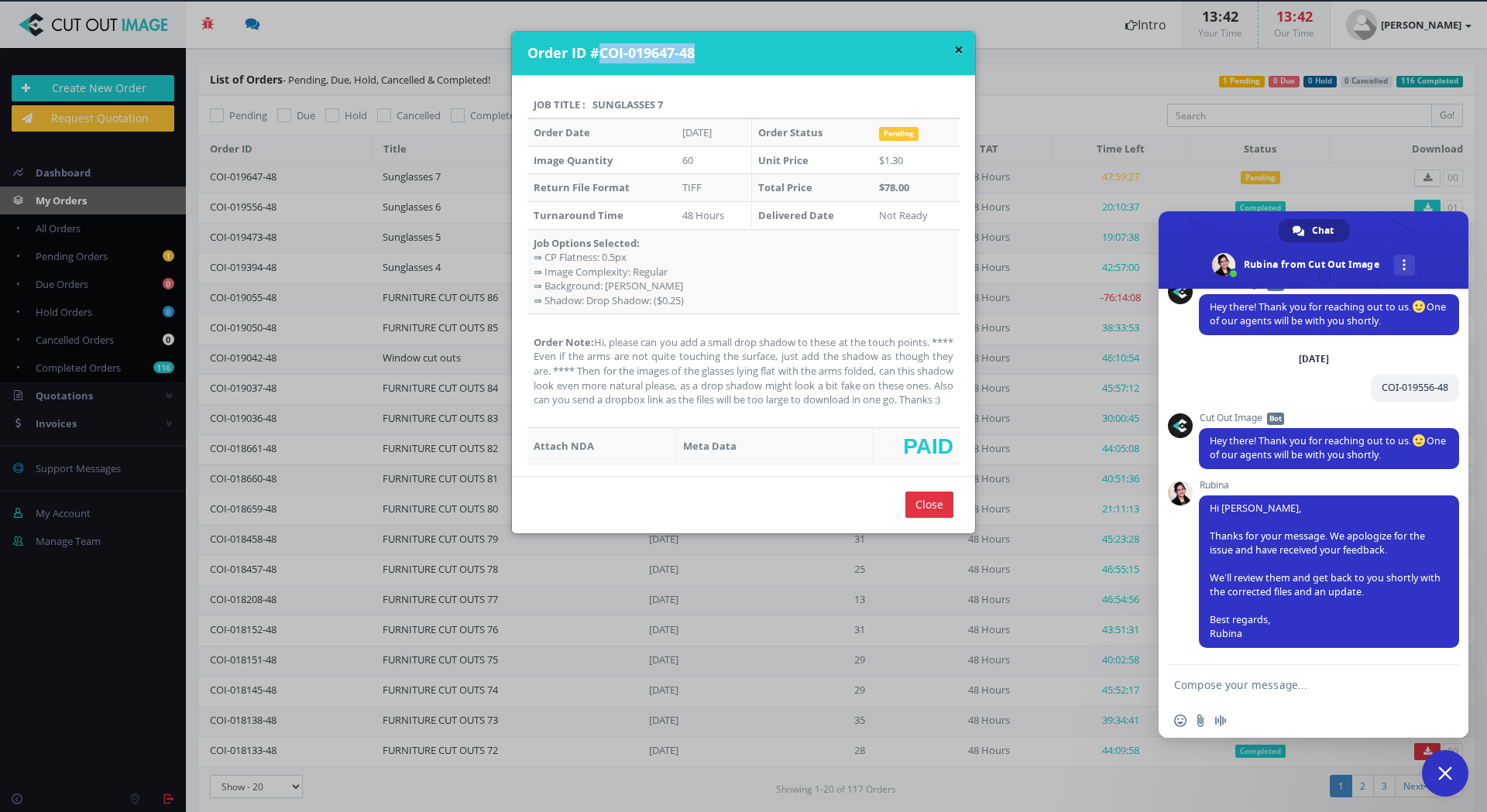
drag, startPoint x: 694, startPoint y: 52, endPoint x: 620, endPoint y: 43, distance: 74.5
click at [602, 50] on h4 "Order ID #COI-019647-48" at bounding box center [745, 53] width 436 height 20
drag, startPoint x: 626, startPoint y: 42, endPoint x: 685, endPoint y: 42, distance: 59.0
click at [690, 38] on div "× Order ID #COI-019647-48" at bounding box center [743, 53] width 463 height 44
copy h4 "COI-019647-48"
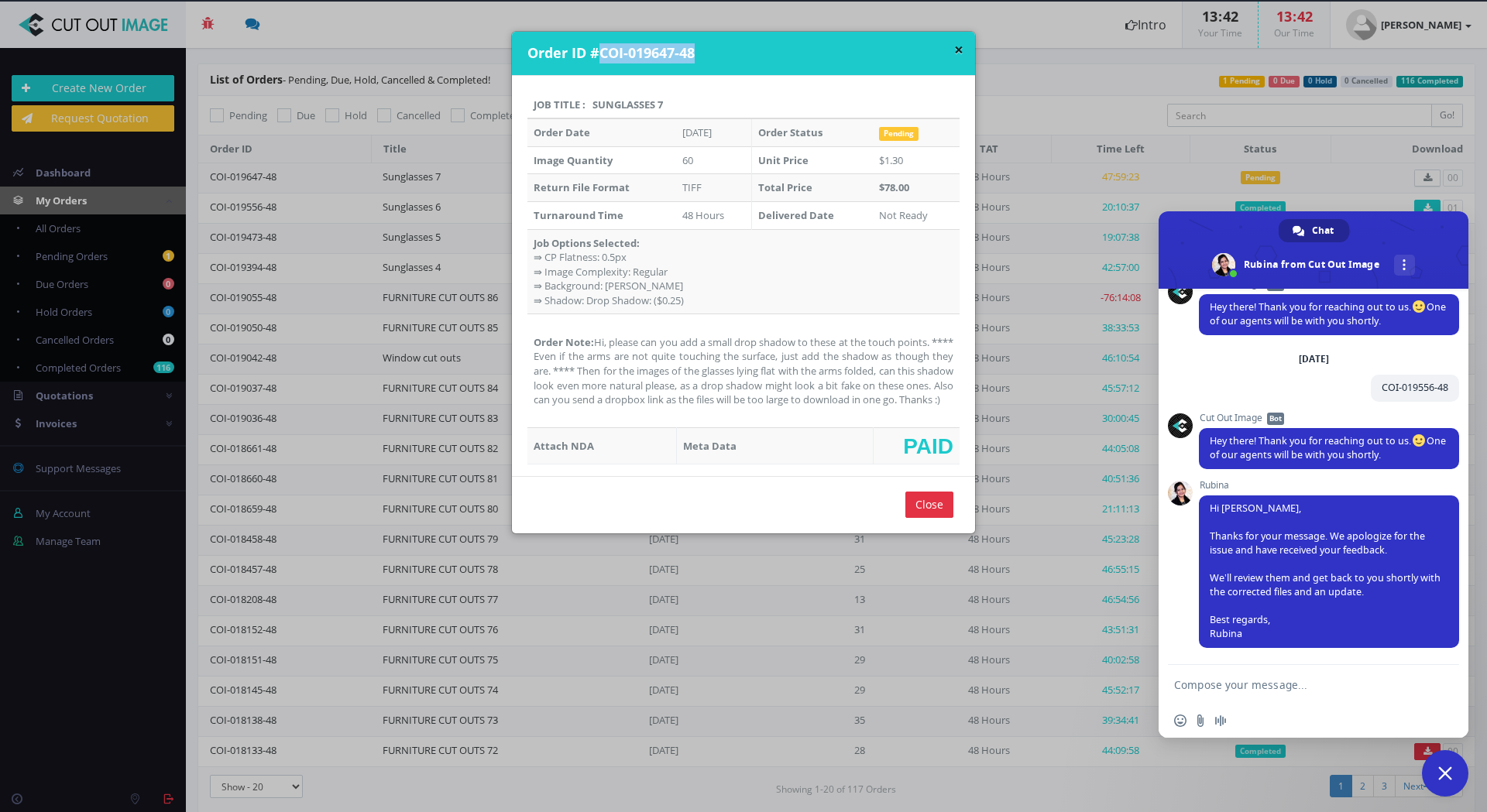
click at [1084, 37] on div "× Order ID #COI-019647-48 Job Title : Sunglasses 7 Order Date Sep 05, 2025 Orde…" at bounding box center [744, 406] width 1487 height 812
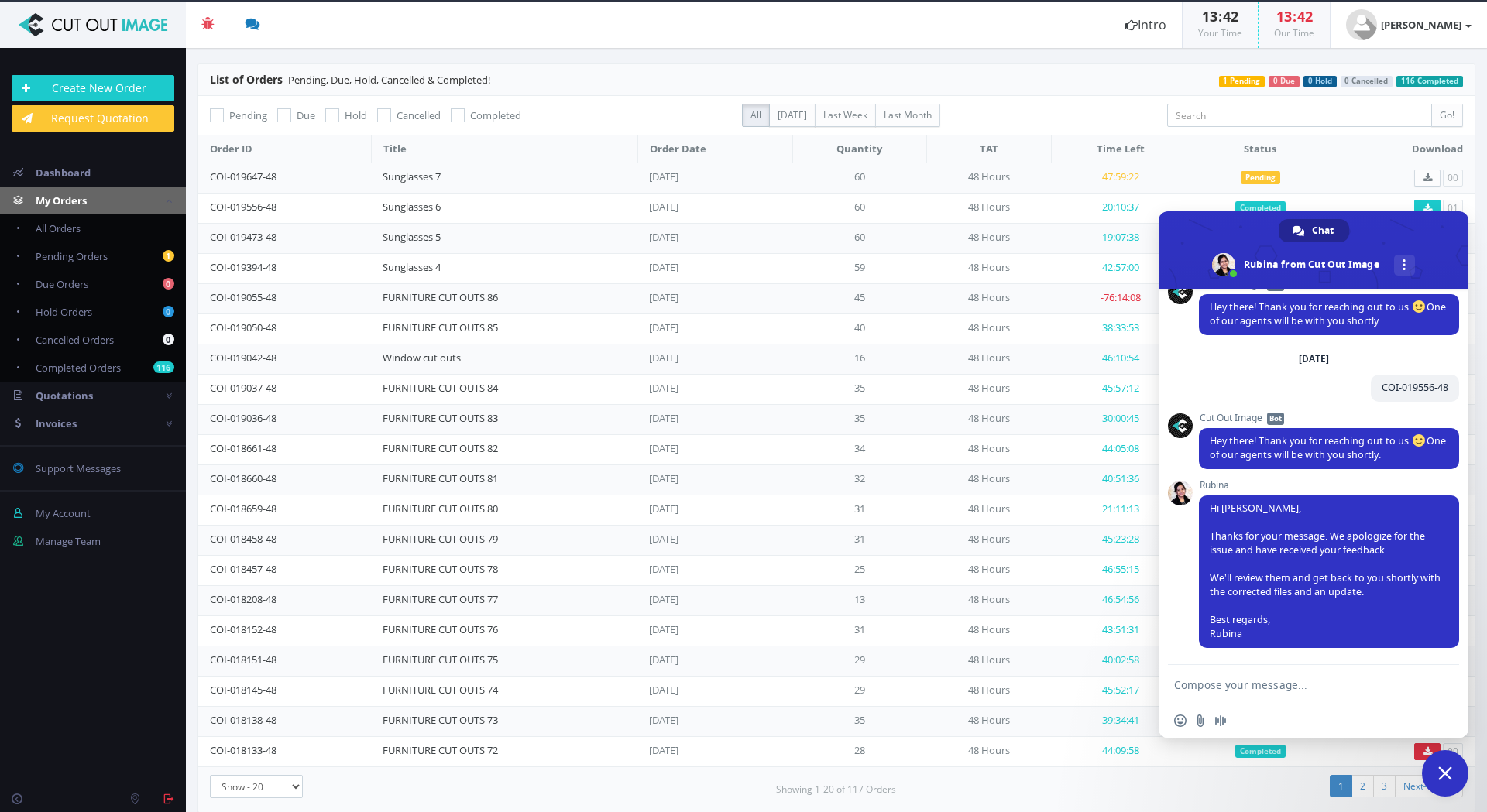
click at [1260, 679] on textarea "Compose your message..." at bounding box center [1298, 684] width 248 height 38
paste textarea "COI-019647-48"
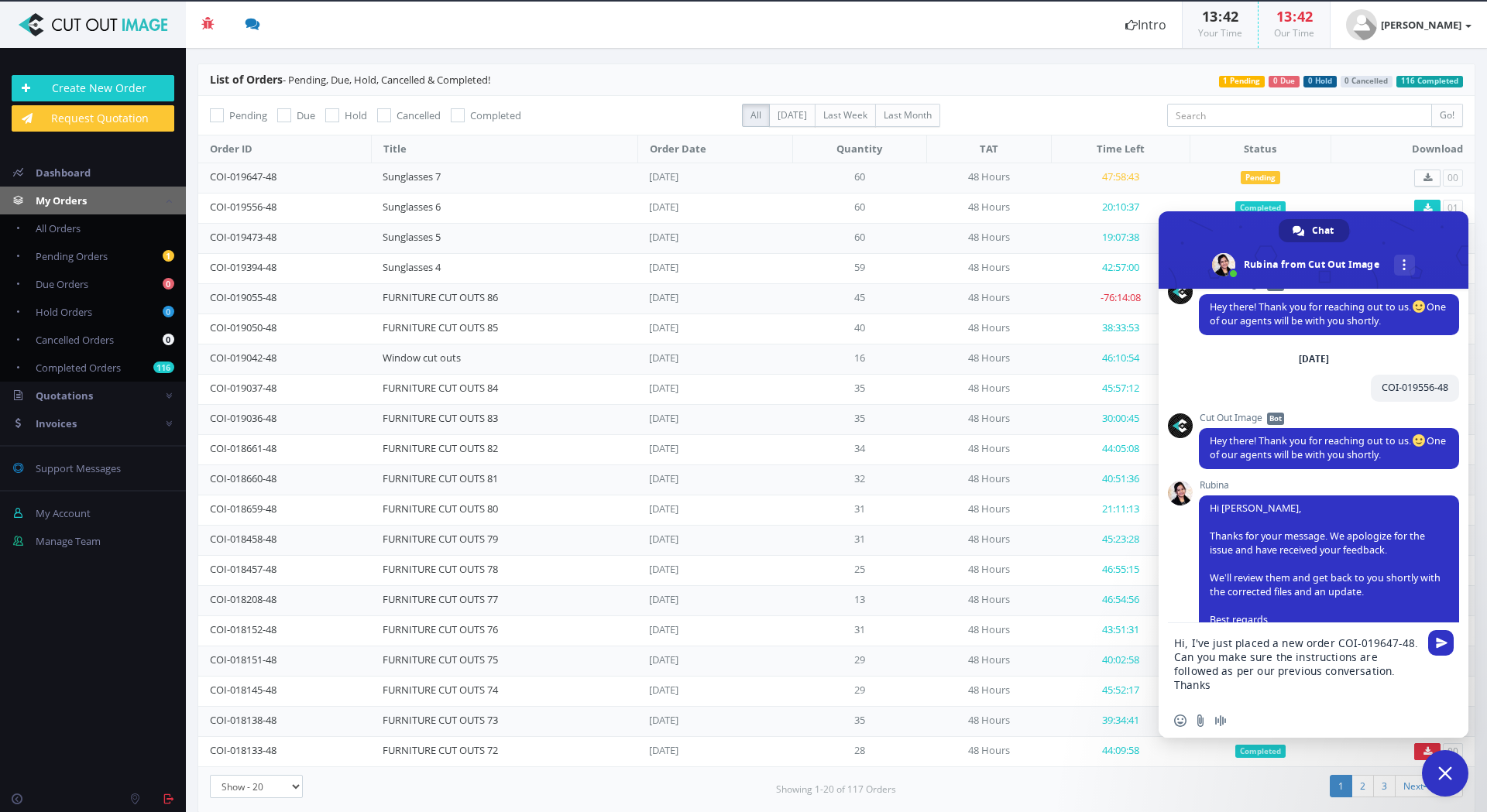
click at [1174, 671] on textarea "Hi, I've just placed a new order COI-019647-48. Can you make sure the instructi…" at bounding box center [1298, 663] width 248 height 80
click at [1348, 666] on textarea "Hi, I've just placed a new order COI-019647-48. Can you make sure the instructi…" at bounding box center [1298, 663] width 248 height 80
click at [1319, 666] on textarea "Hi, I've just placed a new order COI-019647-48. Can you make sure the instructi…" at bounding box center [1298, 656] width 248 height 94
type textarea "Hi, I've just placed a new order COI-019647-48. Can you make sure the instructi…"
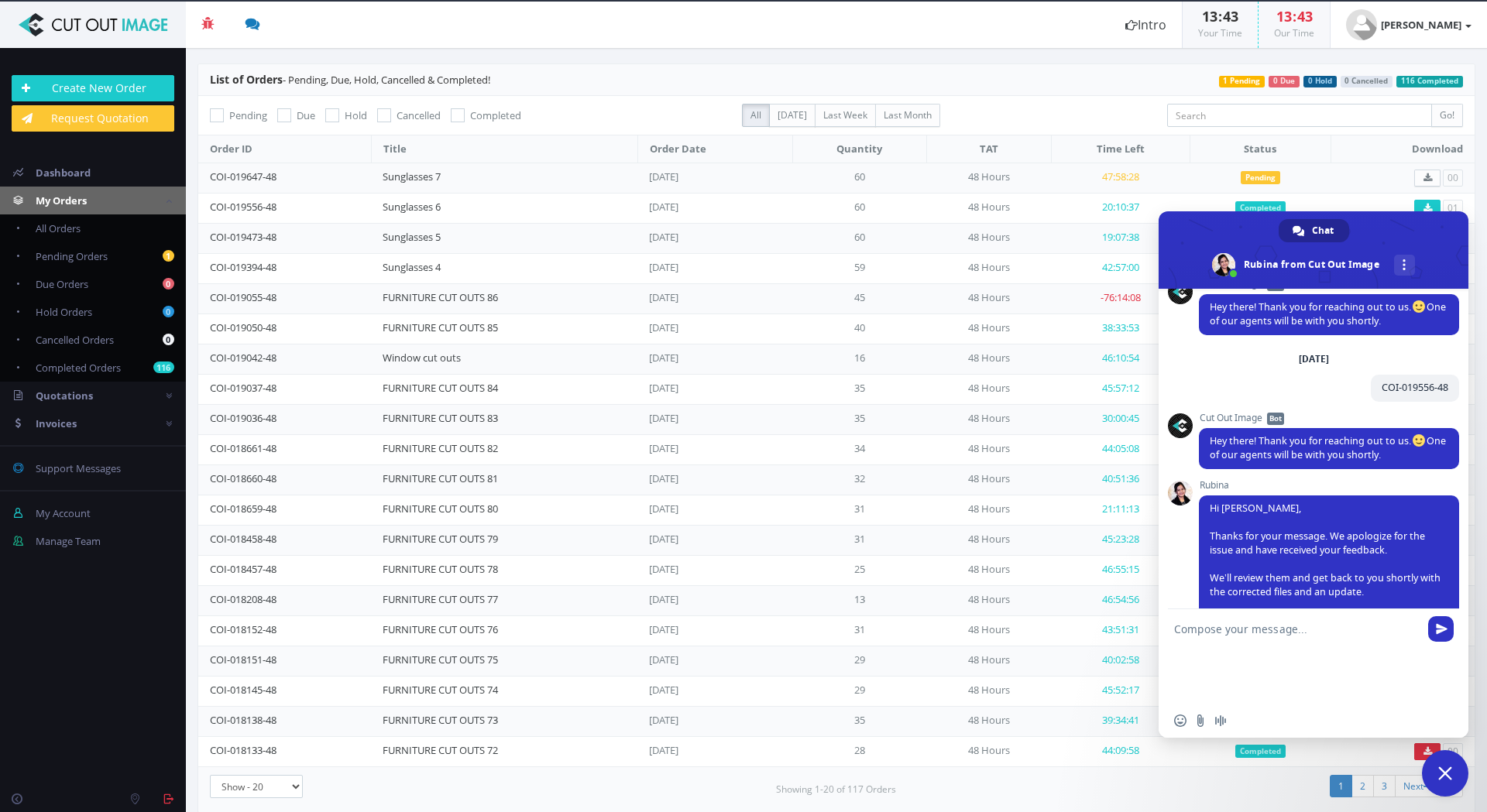
scroll to position [504, 0]
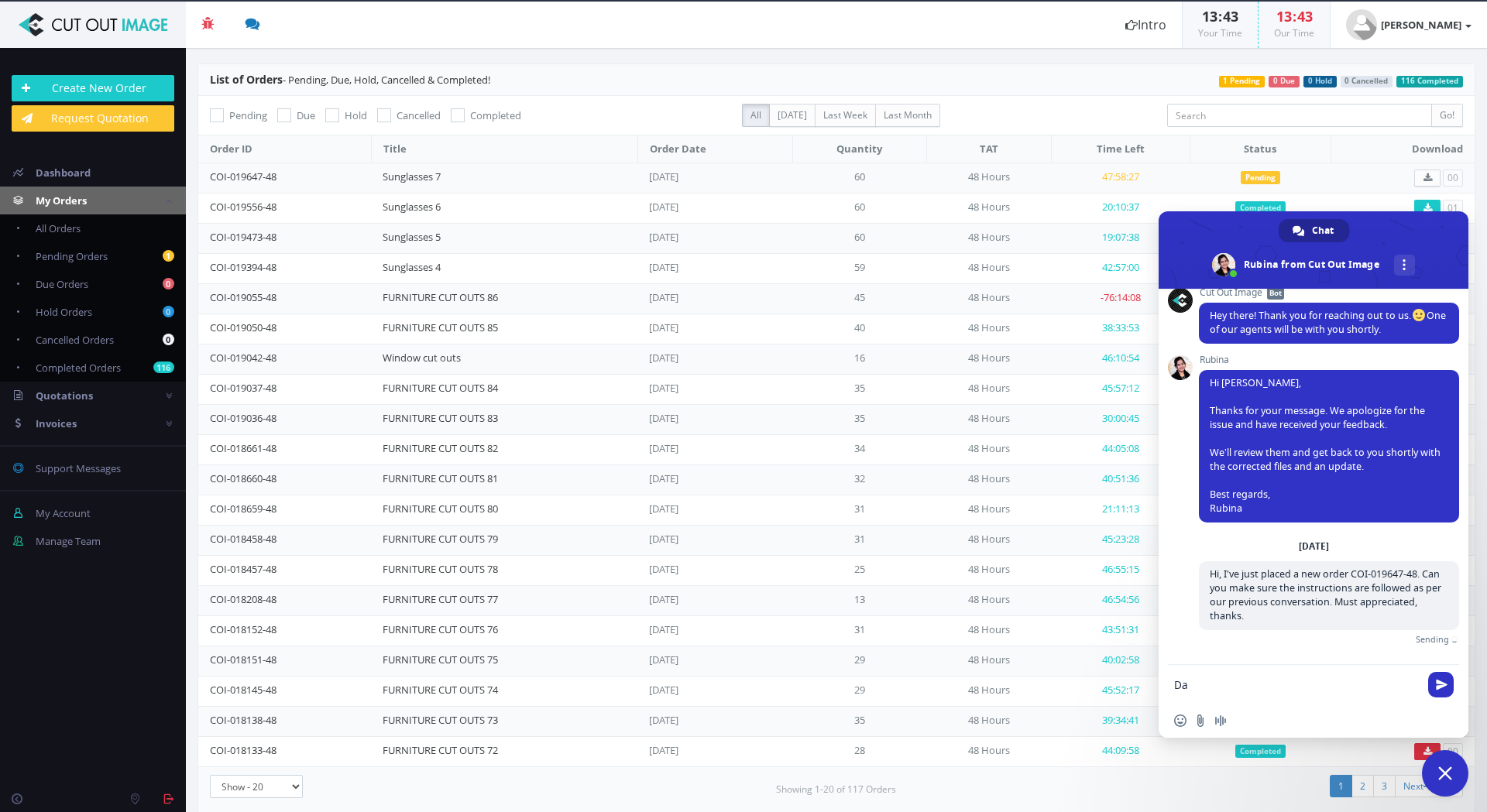
type textarea "[PERSON_NAME]"
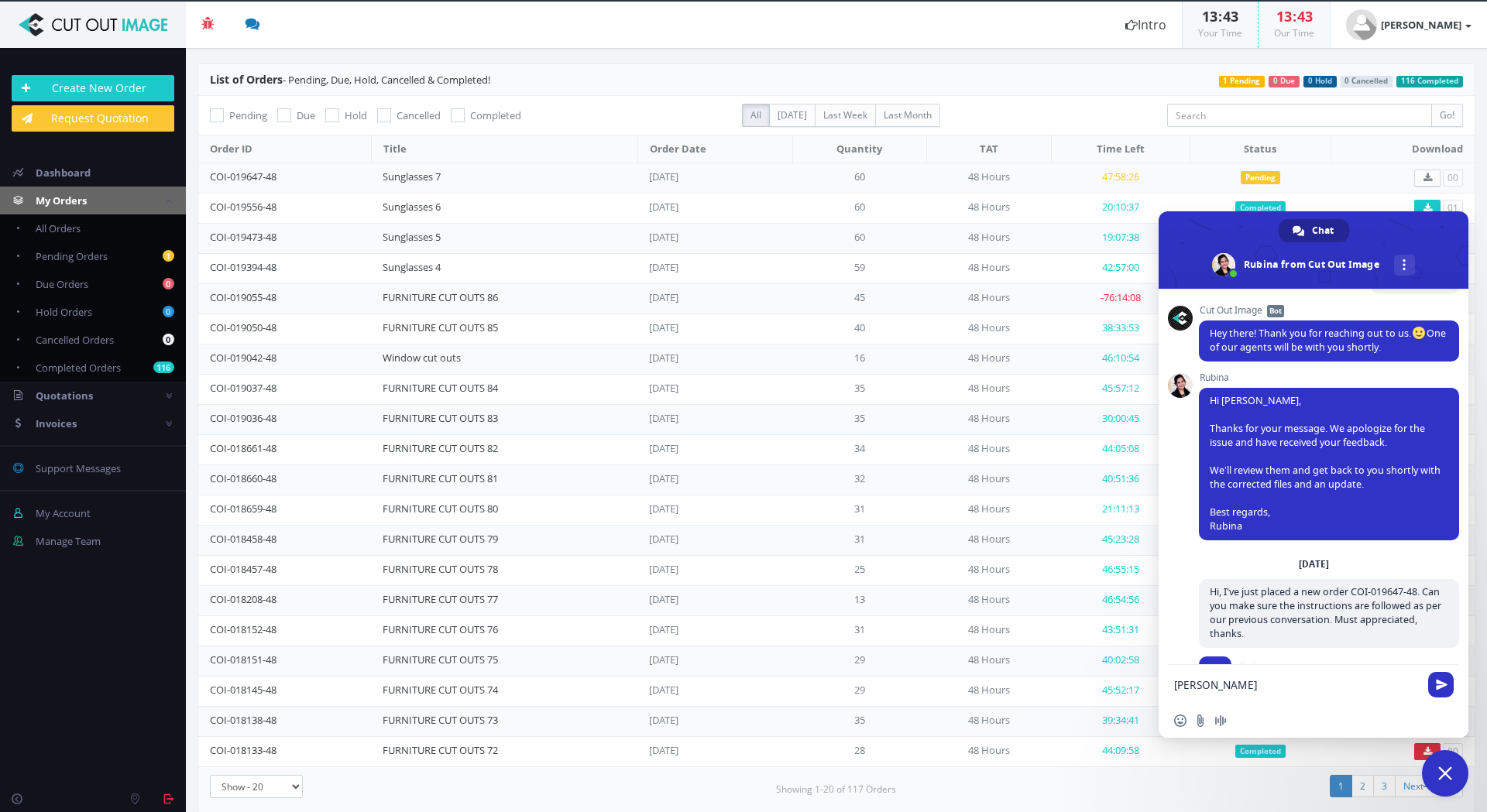
scroll to position [517, 0]
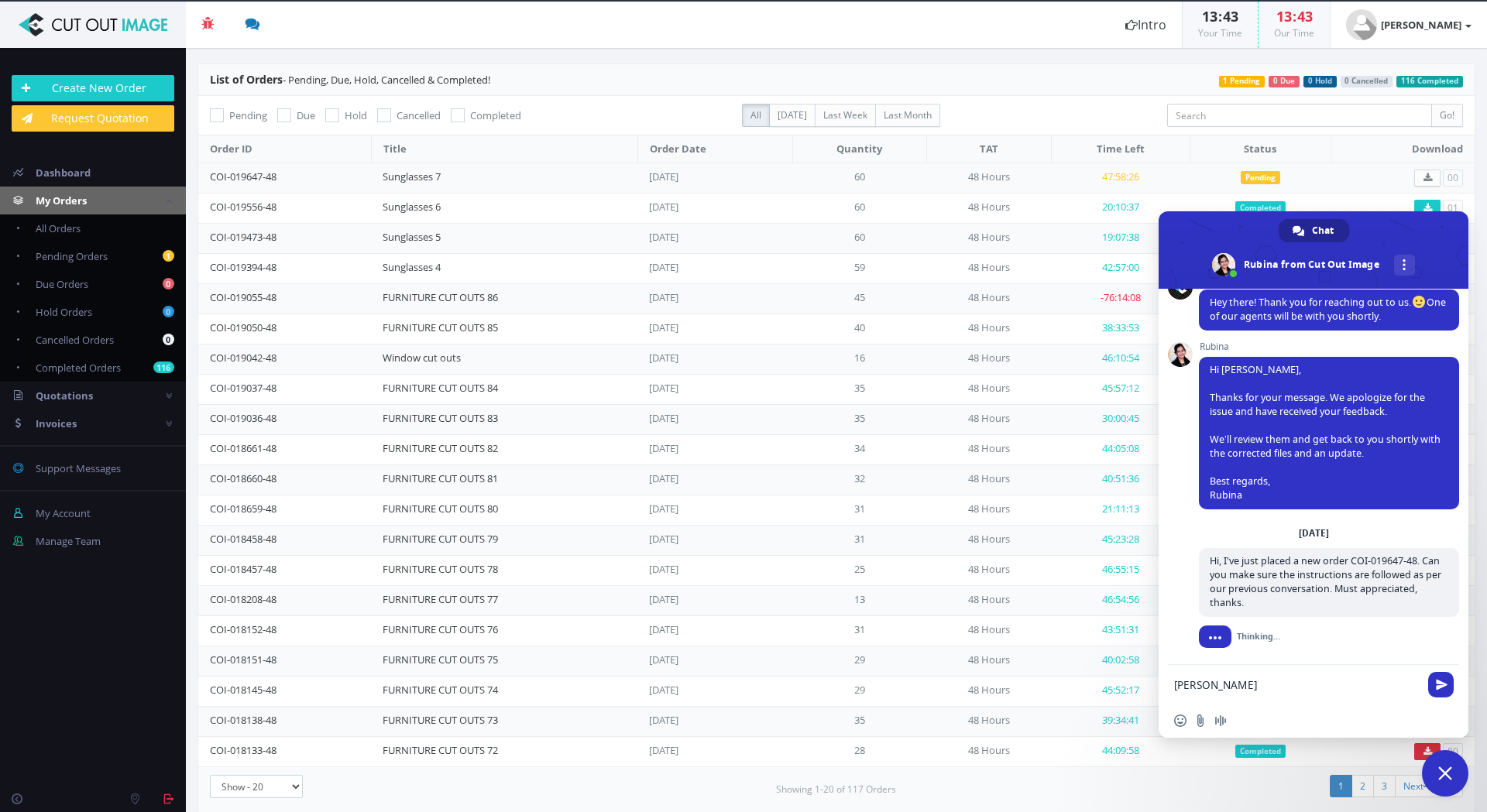
drag, startPoint x: 1182, startPoint y: 687, endPoint x: 1162, endPoint y: 688, distance: 20.0
click at [1162, 688] on div "[PERSON_NAME]" at bounding box center [1312, 684] width 310 height 38
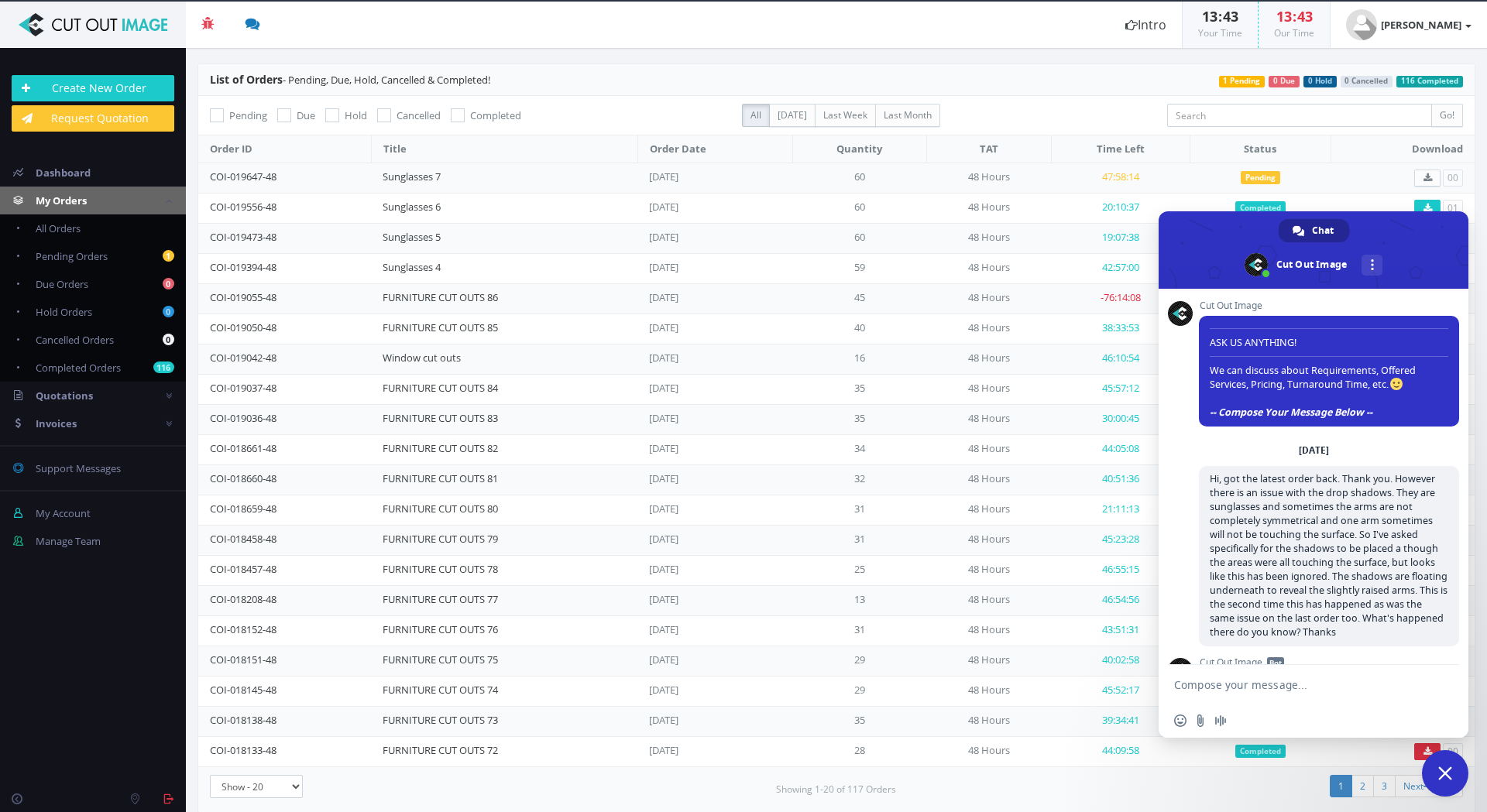
scroll to position [553, 0]
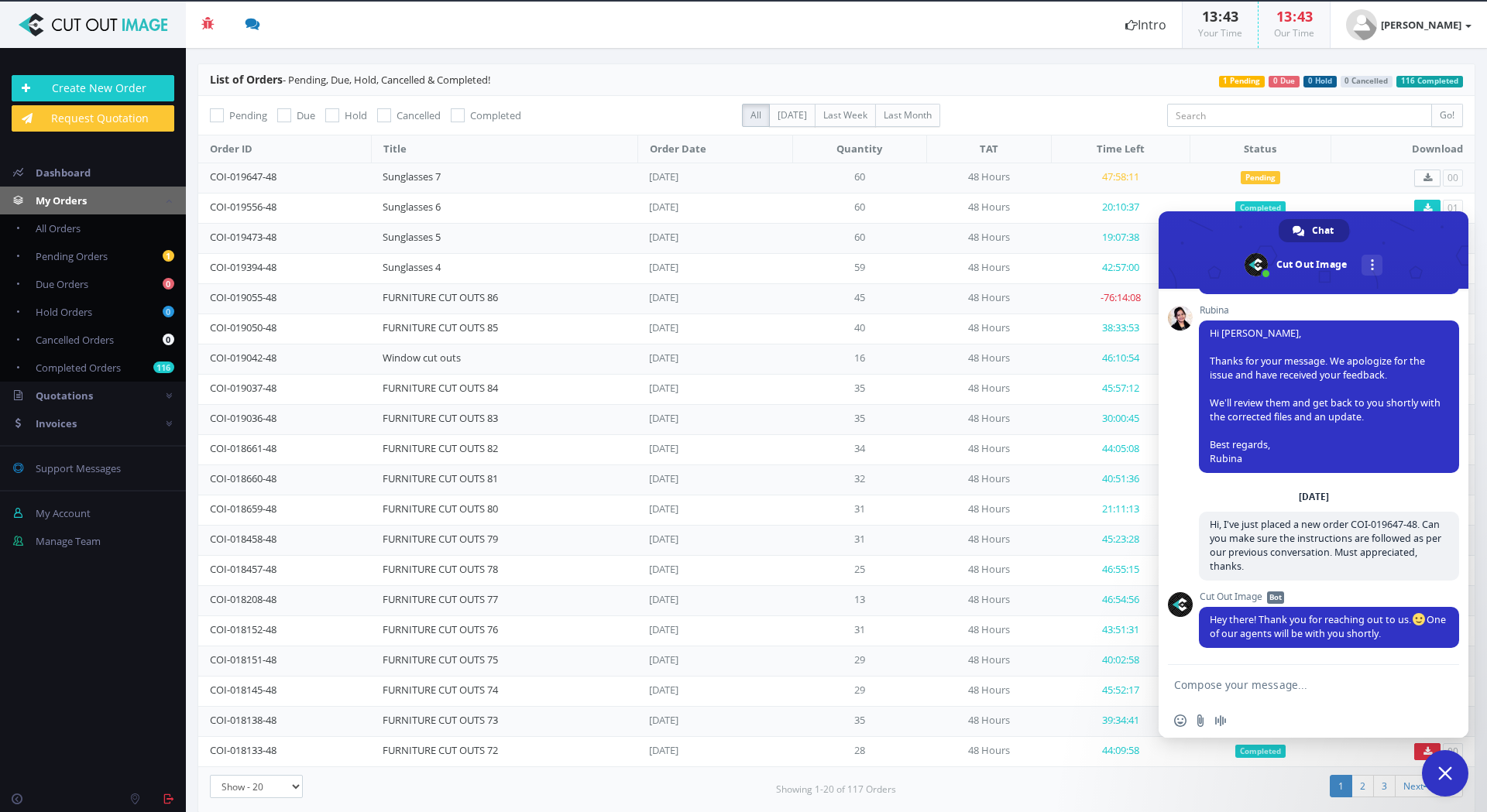
click at [1449, 773] on span "Close chat" at bounding box center [1445, 773] width 14 height 14
